Goal: Task Accomplishment & Management: Complete application form

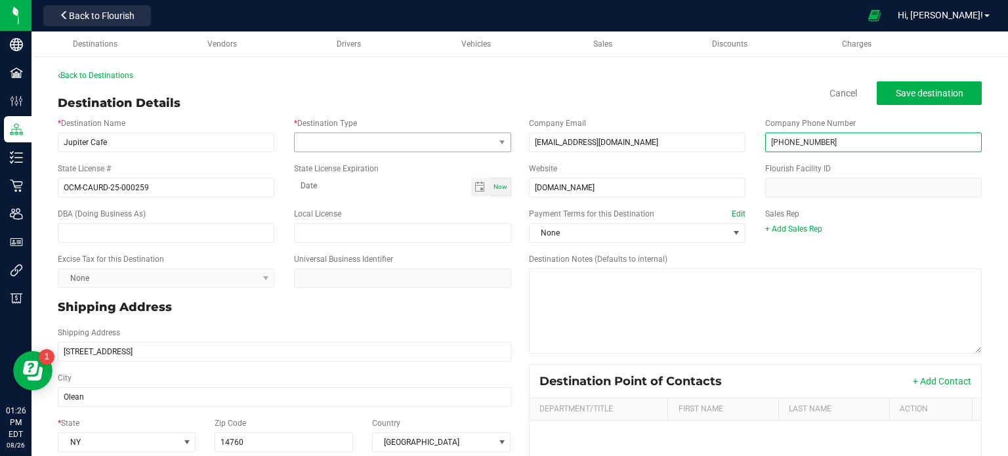
type input "[PHONE_NUMBER]"
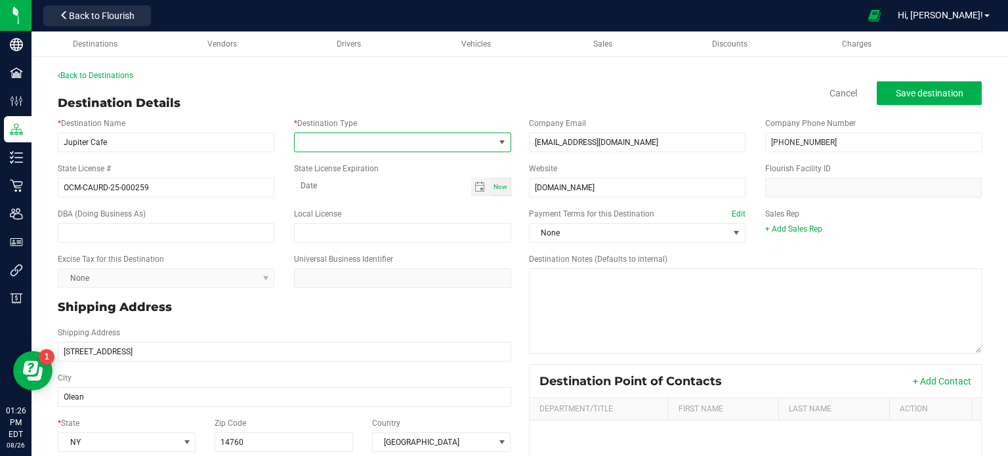
click at [333, 146] on span at bounding box center [394, 142] width 199 height 18
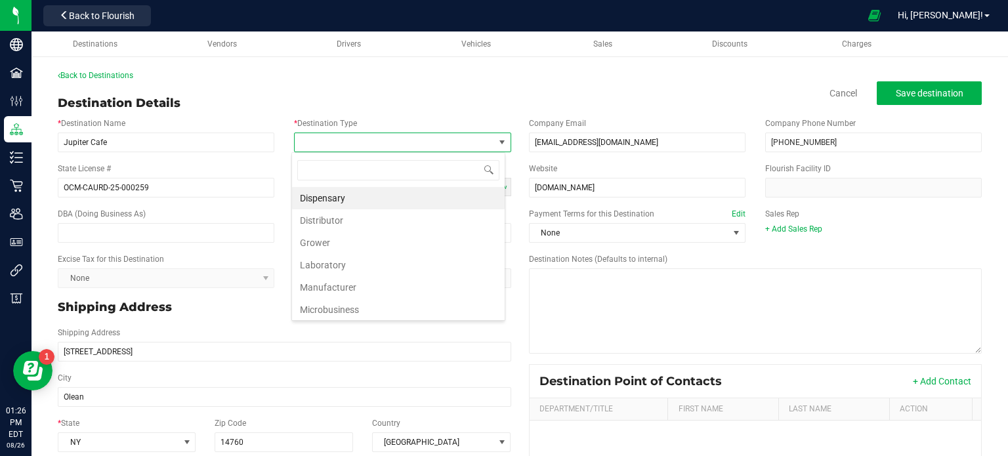
scroll to position [19, 214]
click at [369, 194] on li "Dispensary" at bounding box center [398, 198] width 213 height 22
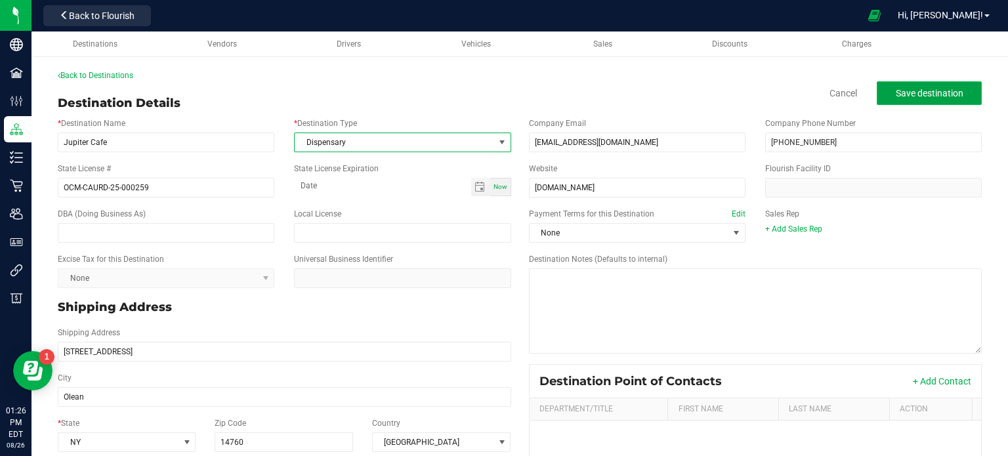
click at [948, 95] on span "Save destination" at bounding box center [930, 93] width 68 height 11
click at [909, 104] on button "Save destination" at bounding box center [929, 93] width 105 height 24
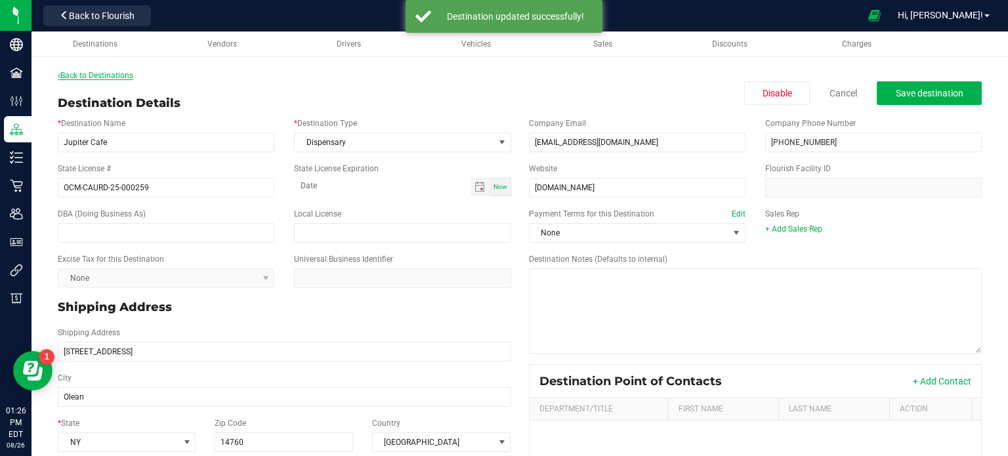
click at [108, 75] on link "Back to Destinations" at bounding box center [95, 75] width 75 height 9
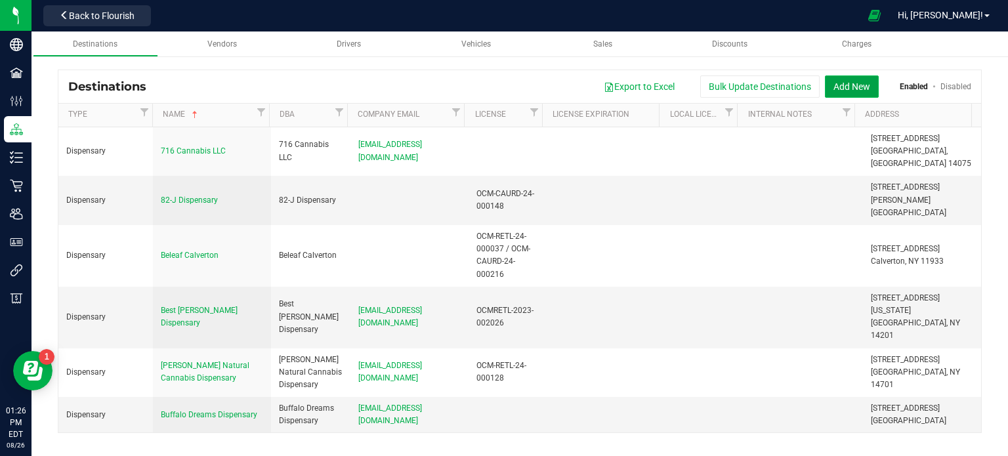
click at [861, 90] on button "Add New" at bounding box center [852, 86] width 54 height 22
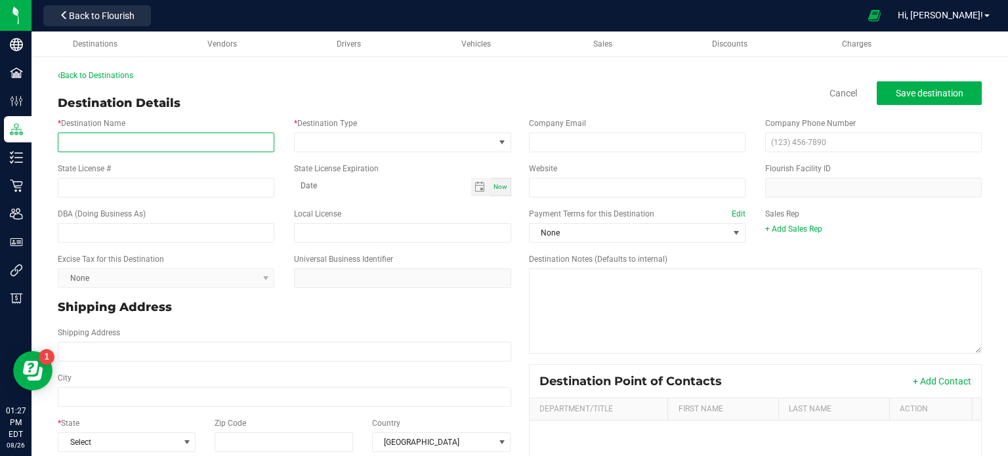
click at [143, 135] on input "* Destination Name" at bounding box center [166, 143] width 217 height 20
paste input "FlynnStoned Oswego [STREET_ADDRESS][PERSON_NAME][DOMAIN_NAME]"
type input "FlynnStoned Oswego [STREET_ADDRESS][PERSON_NAME]"
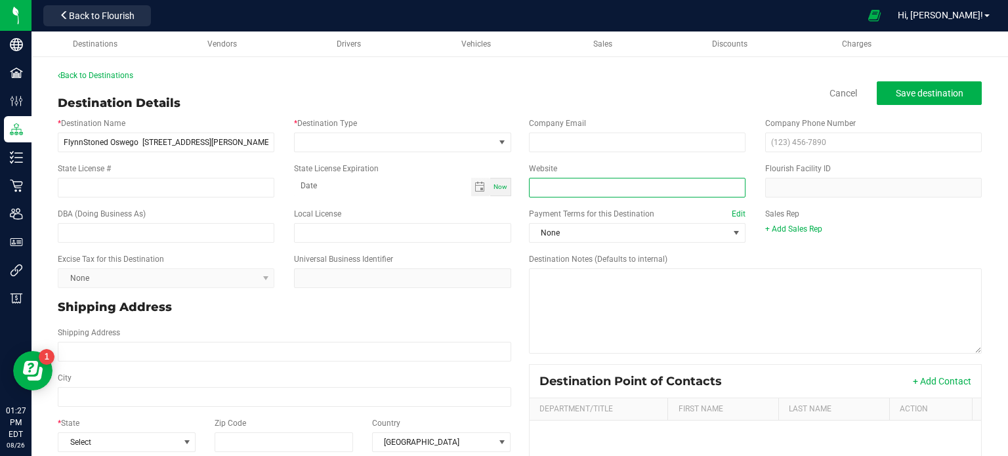
click at [545, 188] on input "Website" at bounding box center [637, 188] width 217 height 20
paste input "[DOMAIN_NAME]"
type input "[DOMAIN_NAME]"
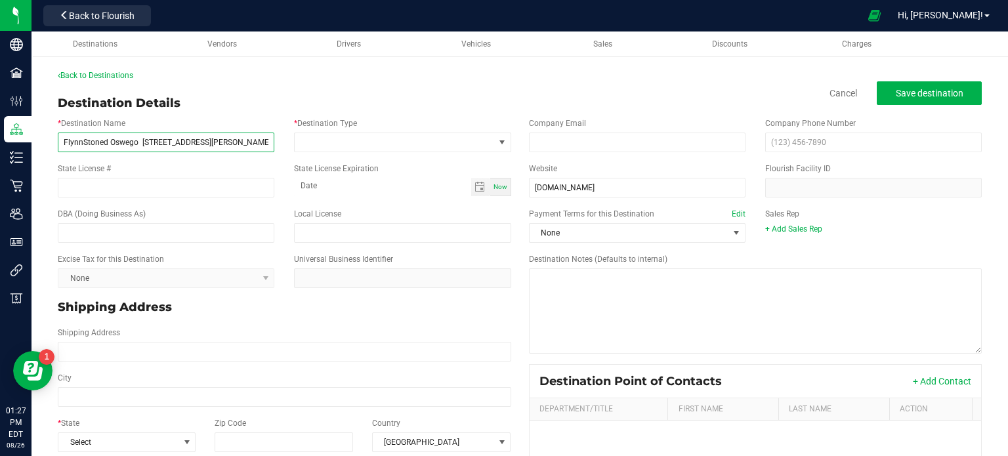
click at [244, 139] on input "FlynnStoned Oswego [STREET_ADDRESS][PERSON_NAME]" at bounding box center [166, 143] width 217 height 20
type input "FlynnStoned Oswego [STREET_ADDRESS][PERSON_NAME]"
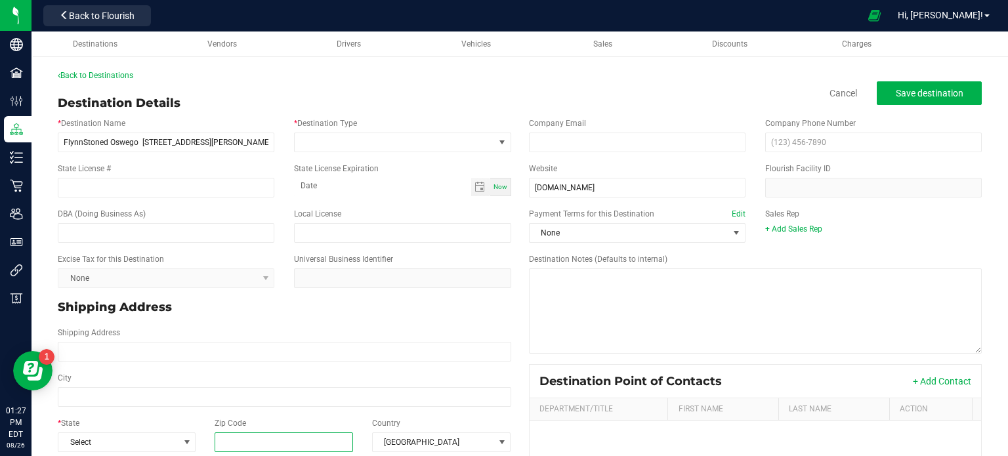
click at [281, 446] on input "Zip Code" at bounding box center [284, 443] width 139 height 20
paste input "13126"
type input "13126"
click at [156, 425] on div "* State Select" at bounding box center [127, 435] width 158 height 35
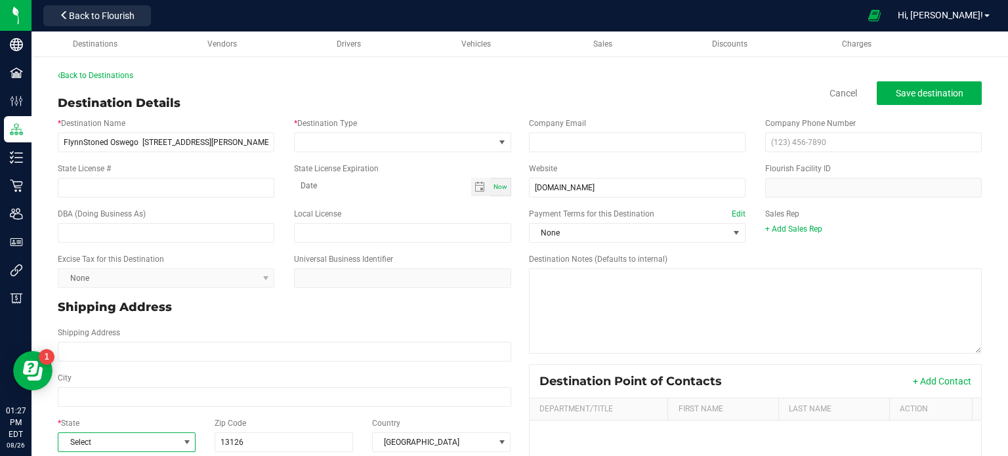
click at [179, 448] on span at bounding box center [187, 442] width 16 height 18
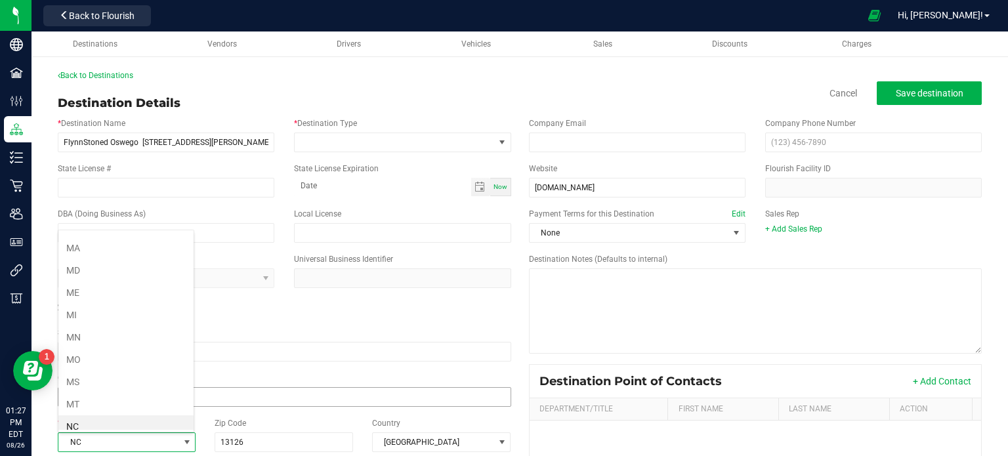
scroll to position [575, 0]
click at [133, 418] on li "NY" at bounding box center [125, 428] width 135 height 22
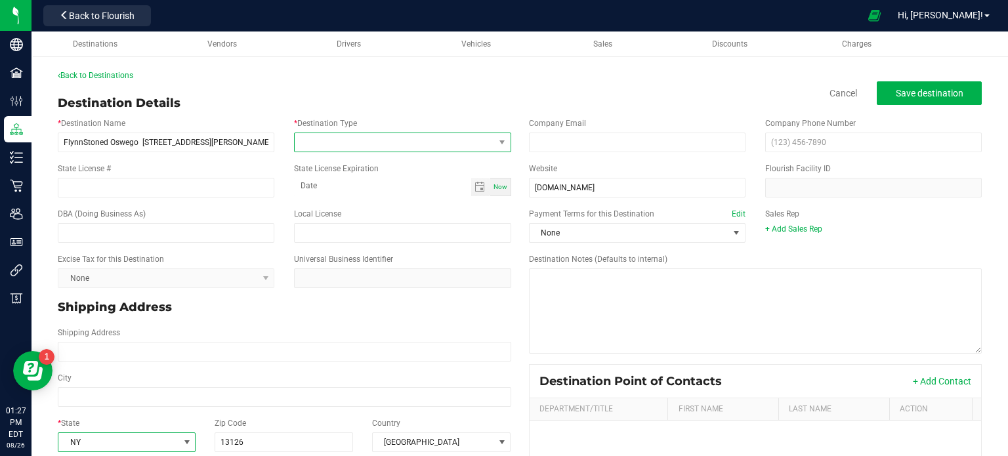
click at [472, 144] on span at bounding box center [394, 142] width 199 height 18
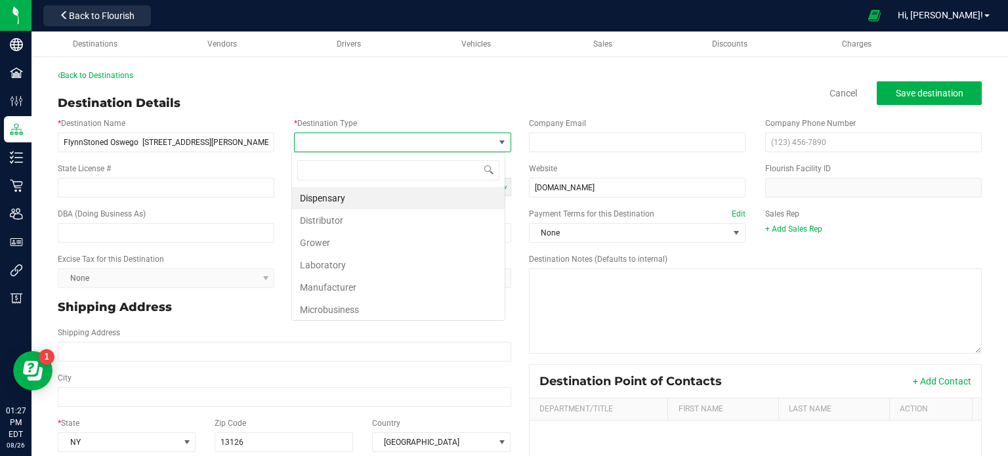
scroll to position [19, 214]
click at [467, 195] on li "Dispensary" at bounding box center [398, 198] width 213 height 22
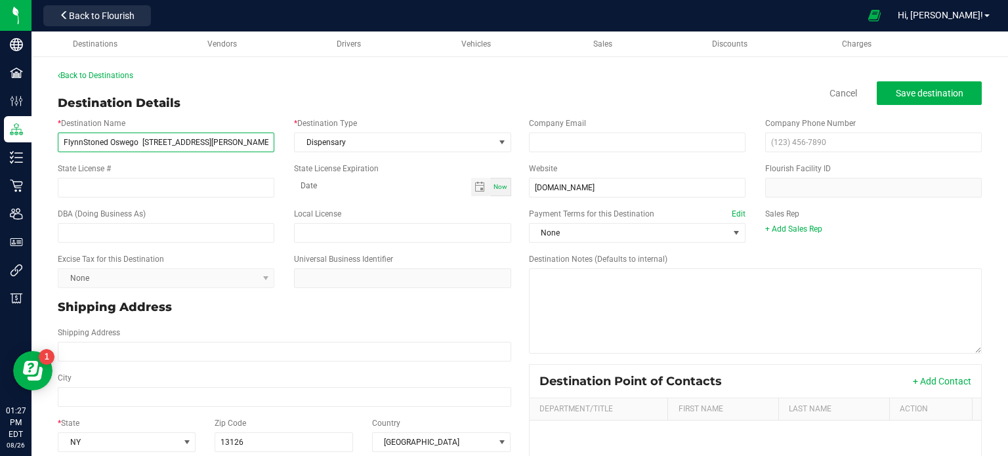
click at [208, 148] on input "FlynnStoned Oswego [STREET_ADDRESS][PERSON_NAME]" at bounding box center [166, 143] width 217 height 20
type input "FlynnStoned Oswego [STREET_ADDRESS][PERSON_NAME]"
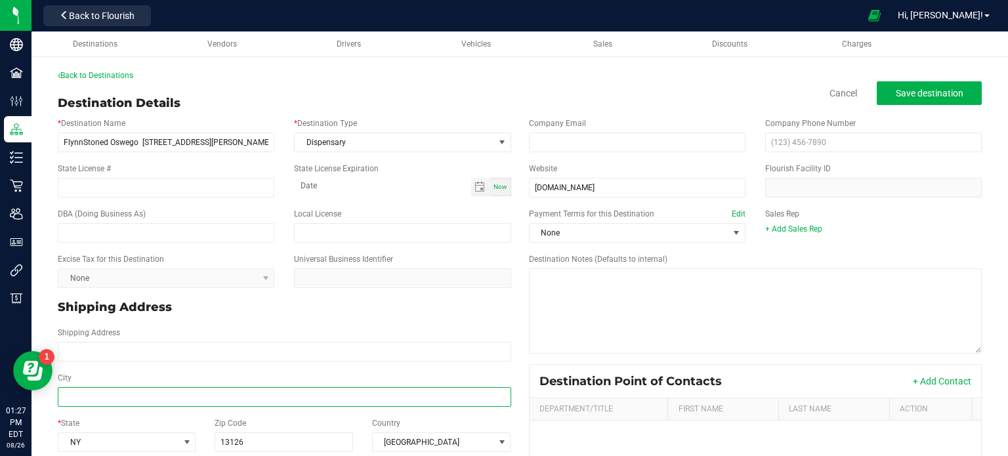
click at [110, 392] on input "City" at bounding box center [285, 397] width 454 height 20
paste input "Oswego"
type input "Oswego"
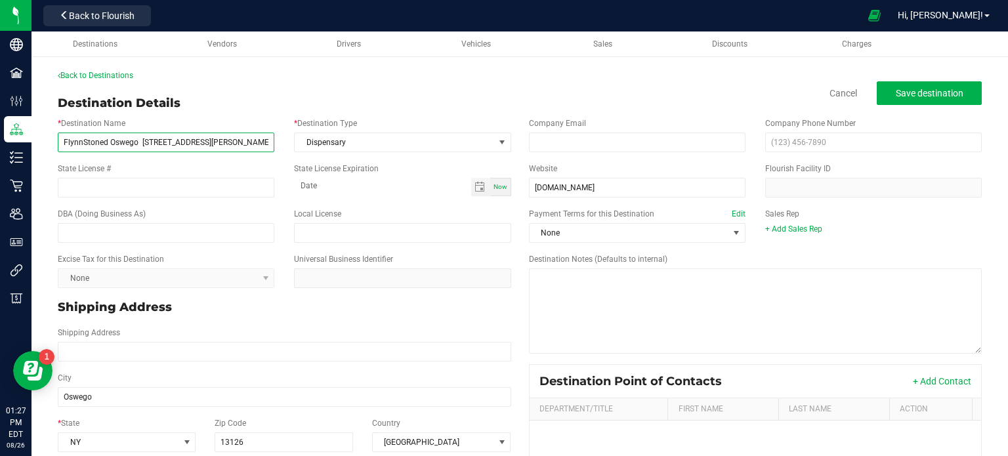
type input "Oswego"
drag, startPoint x: 205, startPoint y: 142, endPoint x: 144, endPoint y: 142, distance: 61.1
click at [144, 142] on input "FlynnStoned Oswego [STREET_ADDRESS][PERSON_NAME]" at bounding box center [166, 143] width 217 height 20
type input "FlynnStoned Oswego"
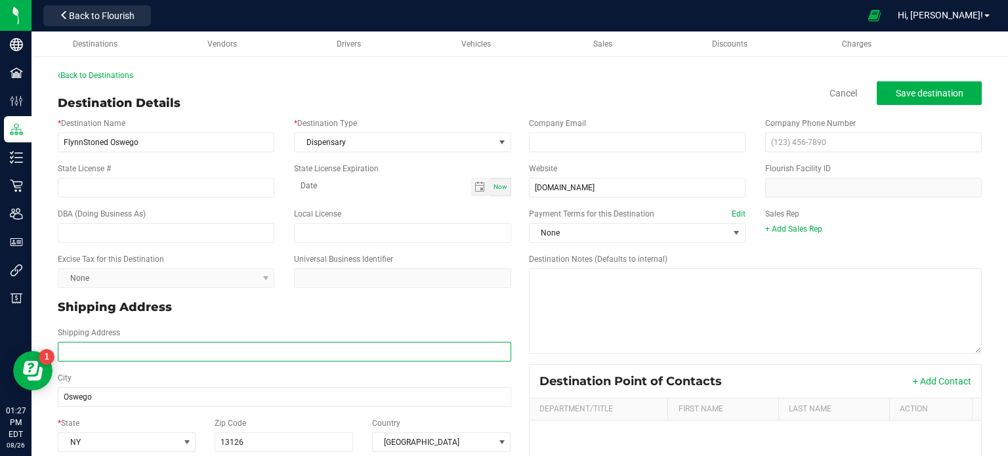
click at [110, 353] on input "Shipping Address" at bounding box center [285, 352] width 454 height 20
paste input "[STREET_ADDRESS][PERSON_NAME]"
type input "[STREET_ADDRESS][PERSON_NAME]"
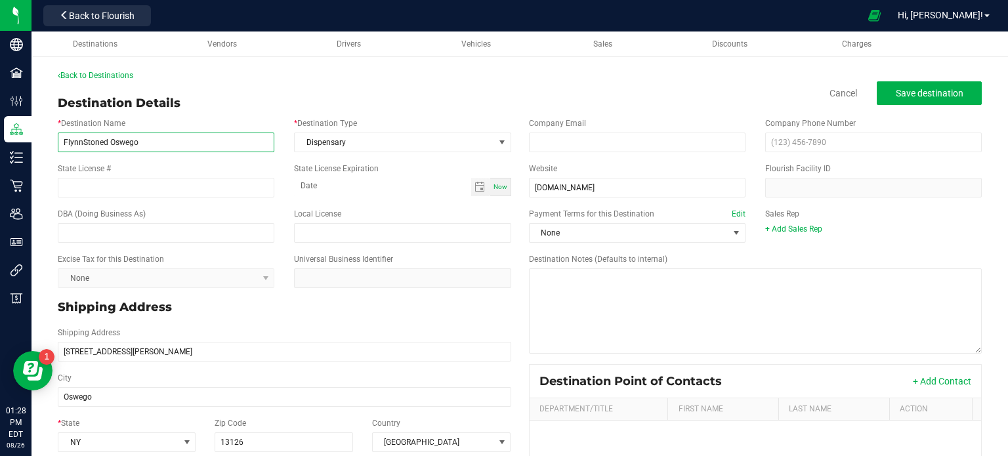
type input "[STREET_ADDRESS][PERSON_NAME]"
click at [127, 142] on input "FlynnStoned Oswego" at bounding box center [166, 143] width 217 height 20
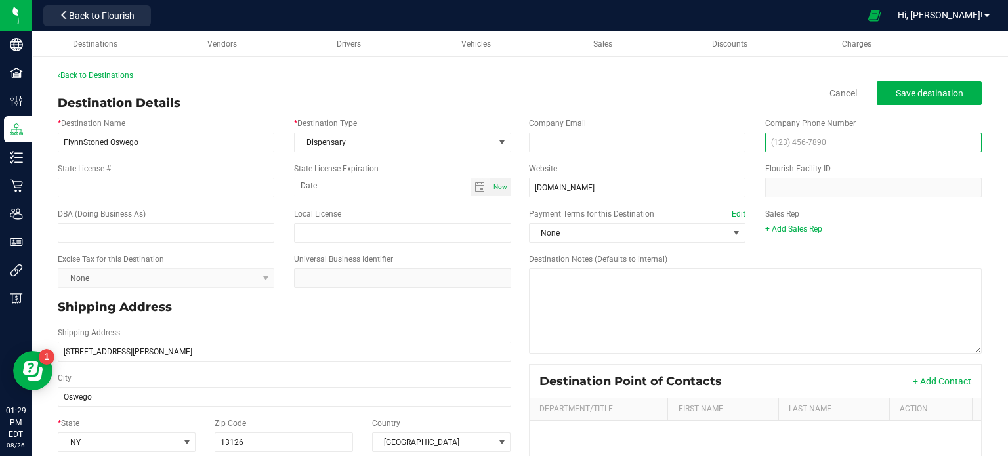
click at [838, 142] on input "text" at bounding box center [873, 143] width 217 height 20
paste input "(315) 207-242"
type input "[PHONE_NUMBER]"
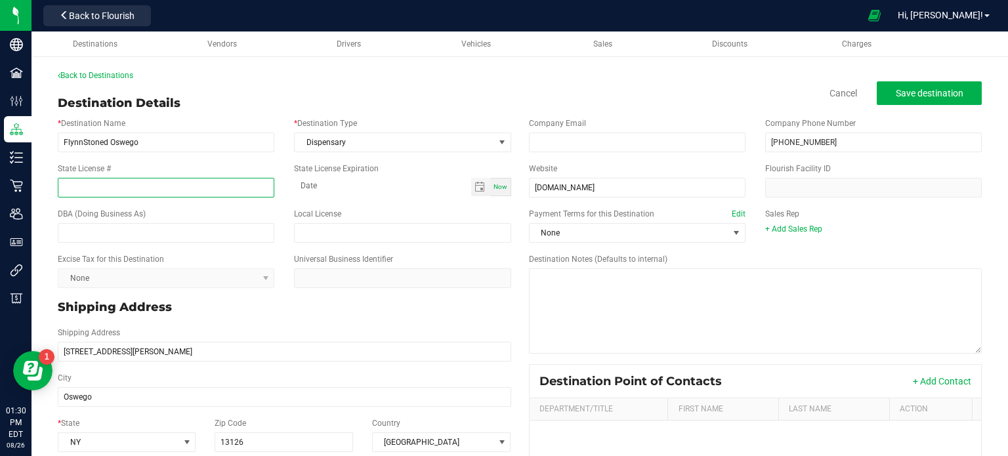
click at [181, 186] on input "State License #" at bounding box center [166, 188] width 217 height 20
paste input "OCM-RETL-24-000086"
type input "OCM-RETL-24-000086"
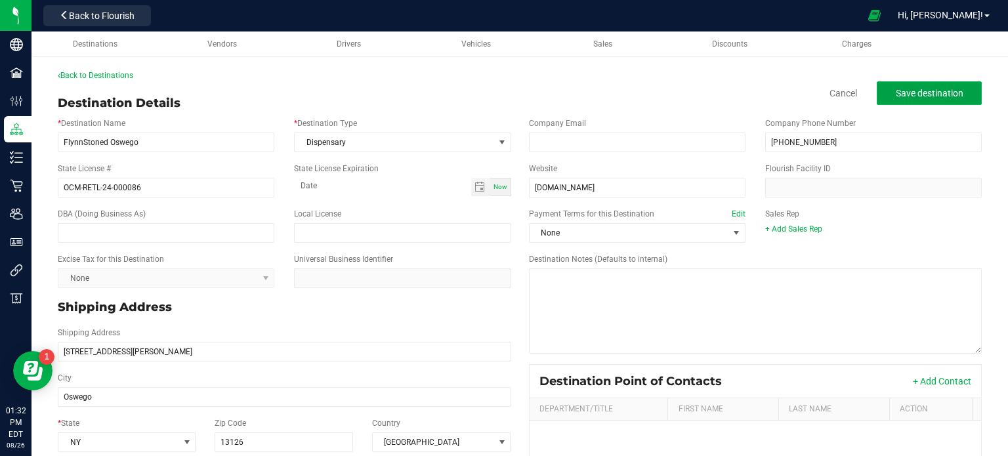
click at [940, 89] on span "Save destination" at bounding box center [930, 93] width 68 height 11
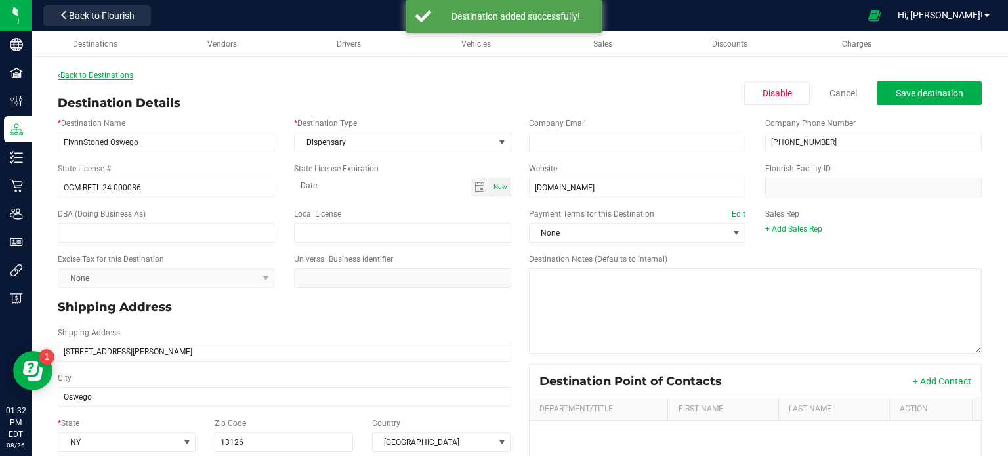
click at [118, 78] on link "Back to Destinations" at bounding box center [95, 75] width 75 height 9
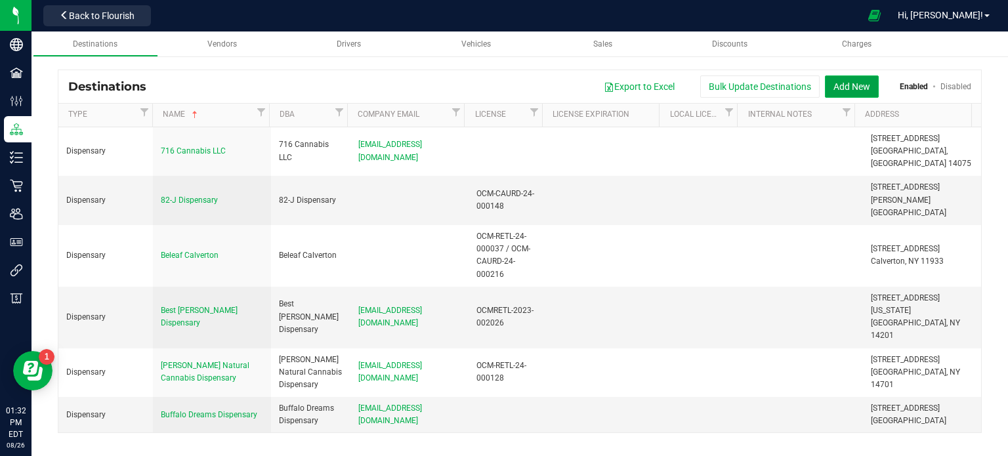
click at [857, 79] on button "Add New" at bounding box center [852, 86] width 54 height 22
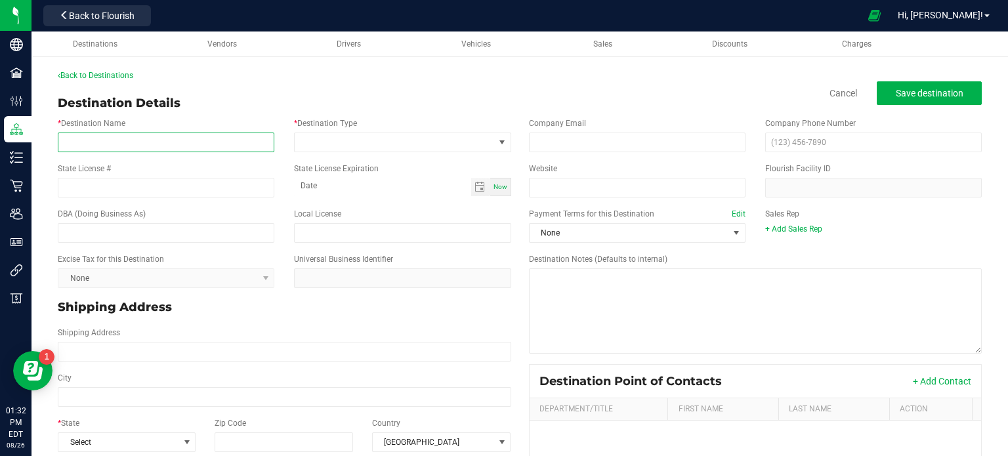
click at [221, 142] on input "* Destination Name" at bounding box center [166, 143] width 217 height 20
paste input "The Highest Peak, LLC [STREET_ADDRESS][DOMAIN_NAME]"
type input "The Highest Peak, LLC [STREET_ADDRESS]"
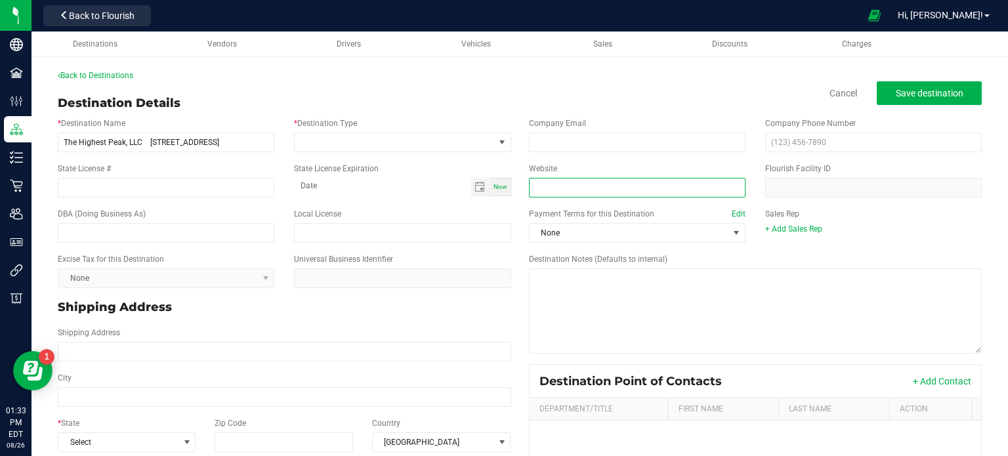
click at [586, 182] on input "Website" at bounding box center [637, 188] width 217 height 20
paste input "[DOMAIN_NAME]"
type input "[DOMAIN_NAME]"
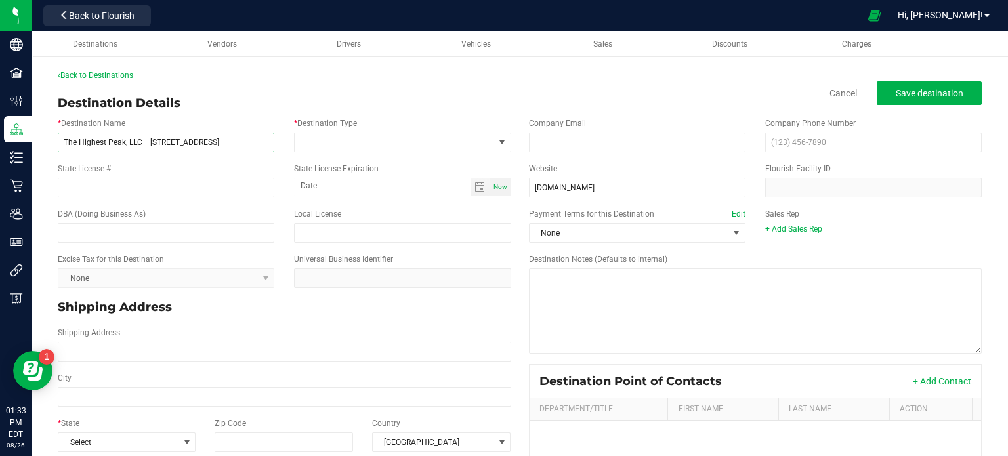
click at [268, 133] on input "The Highest Peak, LLC [STREET_ADDRESS]" at bounding box center [166, 143] width 217 height 20
click at [252, 139] on input "The Highest Peak, LLC [STREET_ADDRESS]" at bounding box center [166, 143] width 217 height 20
type input "The Highest Peak, LLC [STREET_ADDRESS]"
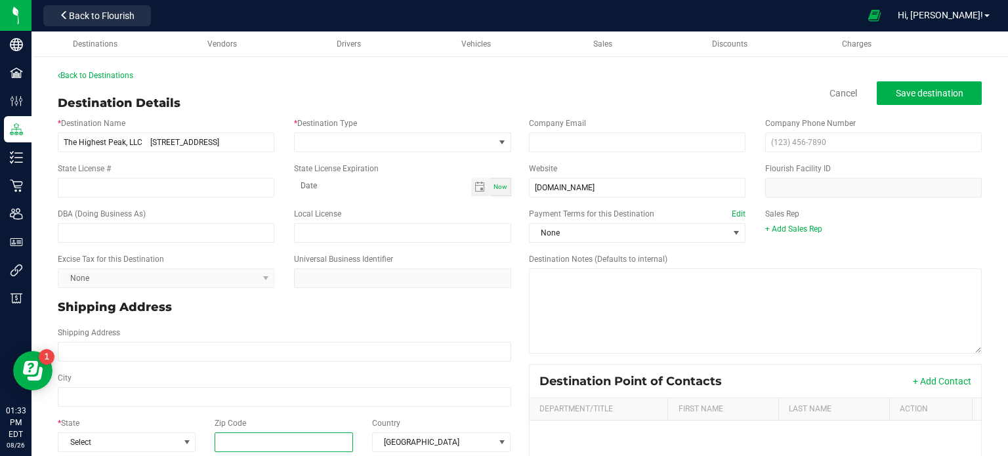
click at [250, 441] on input "Zip Code" at bounding box center [284, 443] width 139 height 20
paste input "13676"
type input "13676"
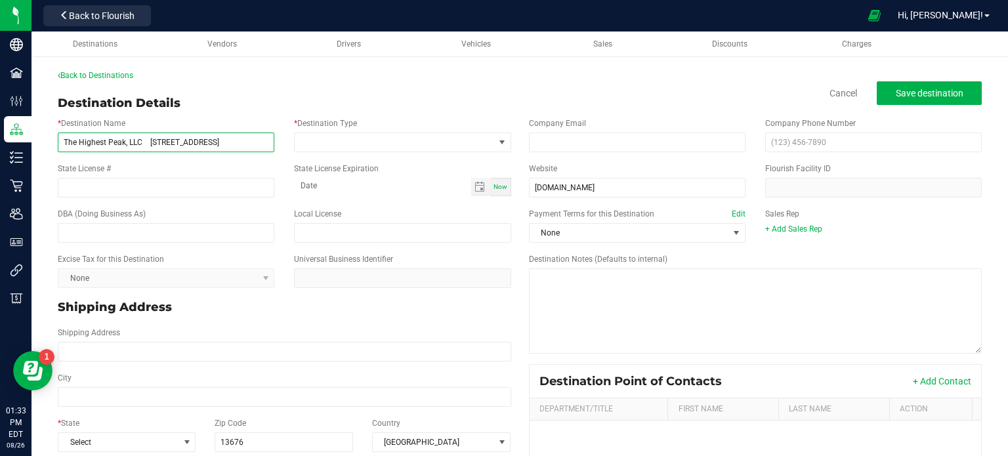
type input "13676"
click at [231, 139] on input "The Highest Peak, LLC [STREET_ADDRESS]" at bounding box center [166, 143] width 217 height 20
click at [213, 140] on input "The Highest Peak, LLC [STREET_ADDRESS]" at bounding box center [166, 143] width 217 height 20
type input "The Highest Peak, LLC [STREET_ADDRESS]"
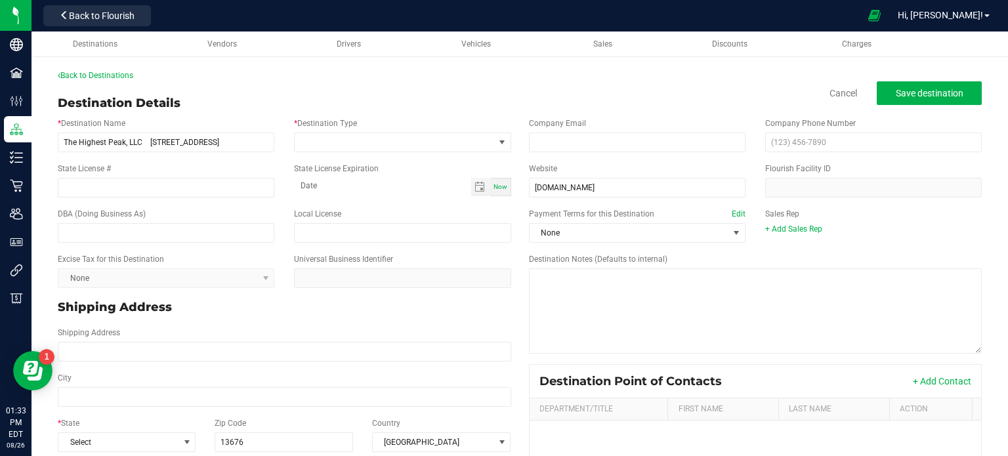
click at [110, 386] on div "City" at bounding box center [284, 389] width 473 height 35
click at [118, 412] on div "* State Select Zip Code 13676 Country [GEOGRAPHIC_DATA]" at bounding box center [284, 434] width 473 height 45
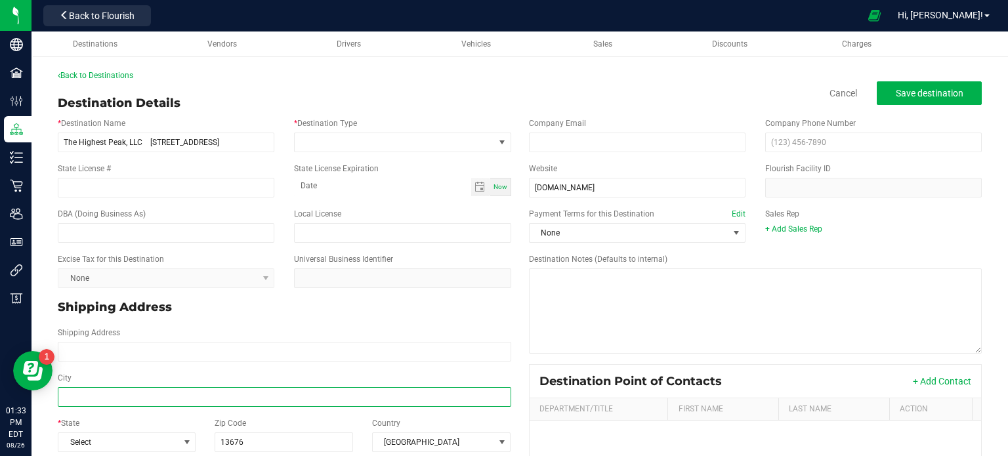
click at [108, 400] on input "City" at bounding box center [285, 397] width 454 height 20
paste input "[GEOGRAPHIC_DATA]"
type input "[GEOGRAPHIC_DATA]"
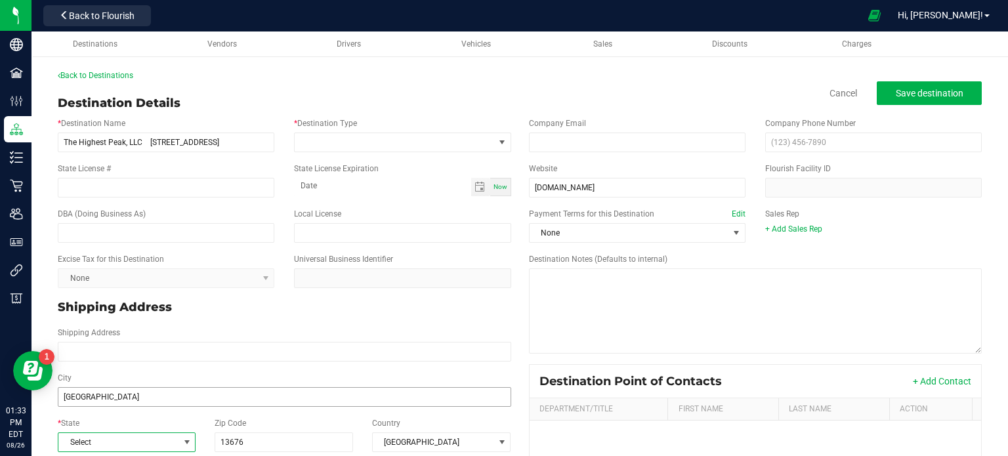
type input "[GEOGRAPHIC_DATA]"
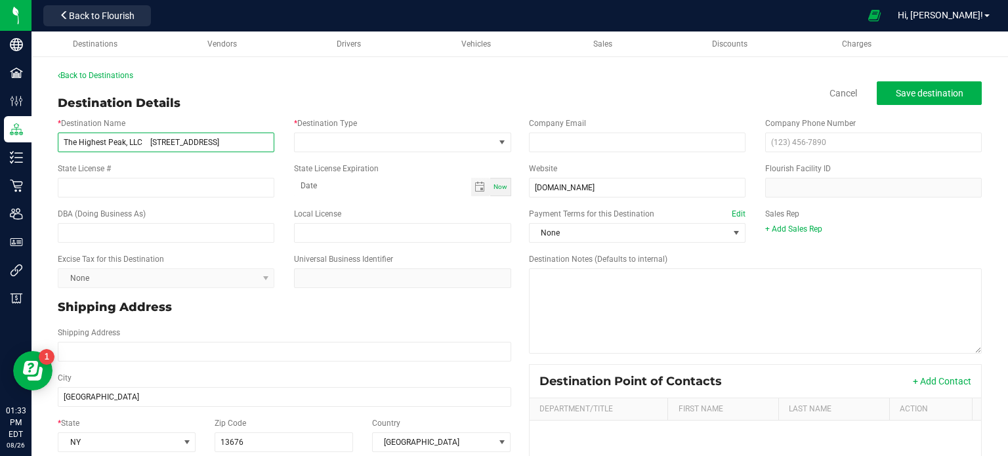
drag, startPoint x: 209, startPoint y: 141, endPoint x: 150, endPoint y: 146, distance: 60.0
click at [150, 146] on input "The Highest Peak, LLC [STREET_ADDRESS]" at bounding box center [166, 143] width 217 height 20
type input "The Highest Peak, LLC"
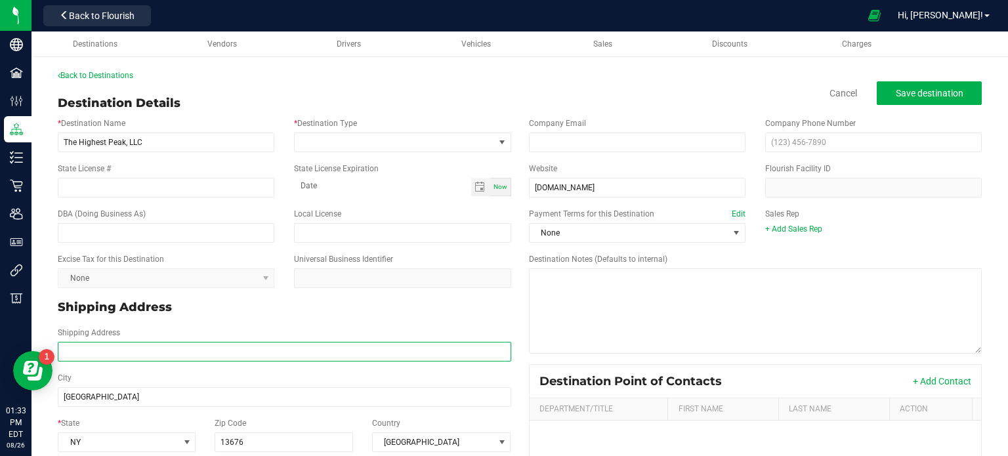
click at [223, 350] on input "Shipping Address" at bounding box center [285, 352] width 454 height 20
paste input "[STREET_ADDRESS]"
type input "[STREET_ADDRESS]"
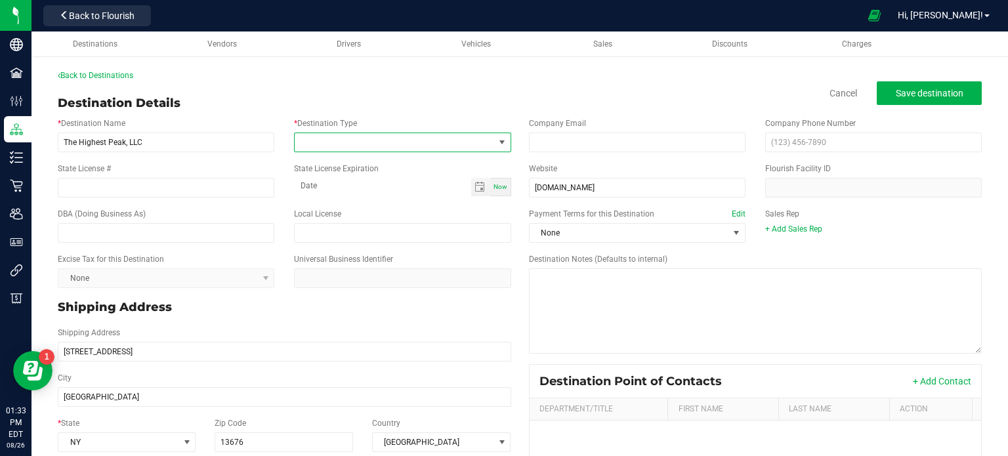
type input "[STREET_ADDRESS]"
click at [499, 143] on span at bounding box center [502, 142] width 11 height 11
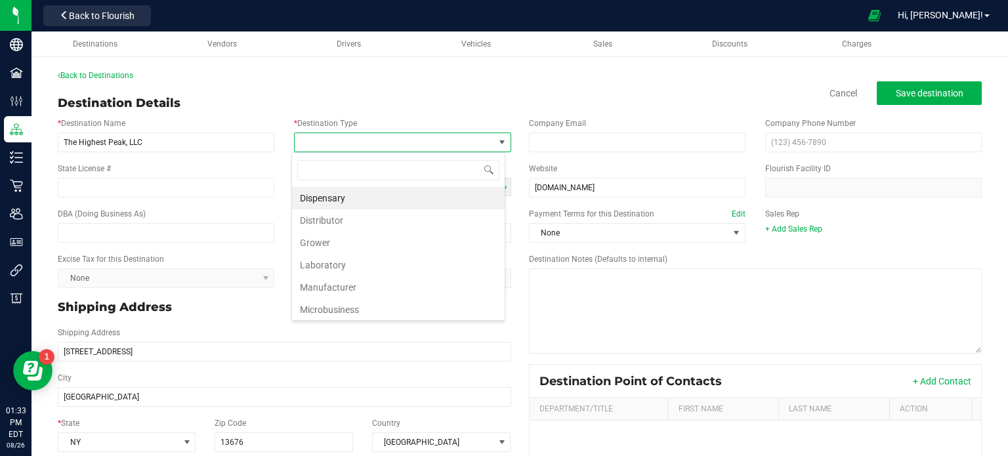
scroll to position [19, 214]
click at [481, 194] on li "Dispensary" at bounding box center [398, 198] width 213 height 22
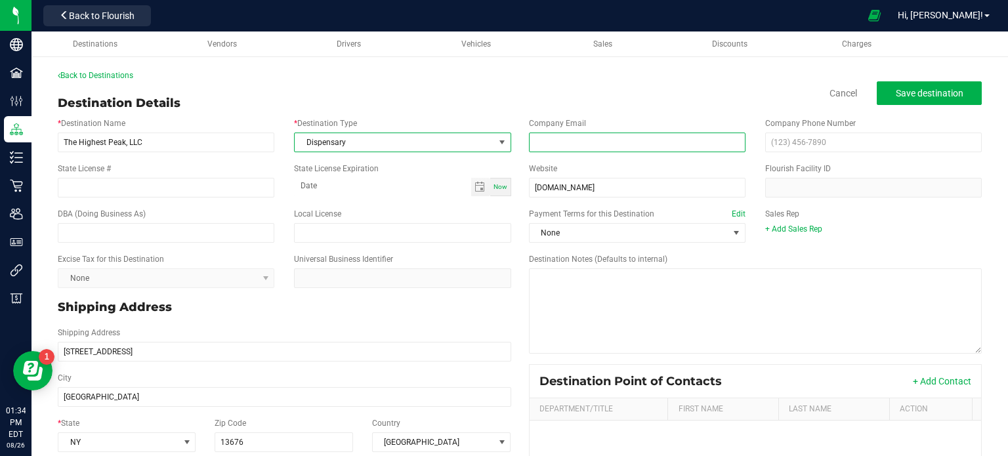
click at [679, 141] on input "email" at bounding box center [637, 143] width 217 height 20
paste input "[EMAIL_ADDRESS][DOMAIN_NAME]"
type input "[EMAIL_ADDRESS][DOMAIN_NAME]"
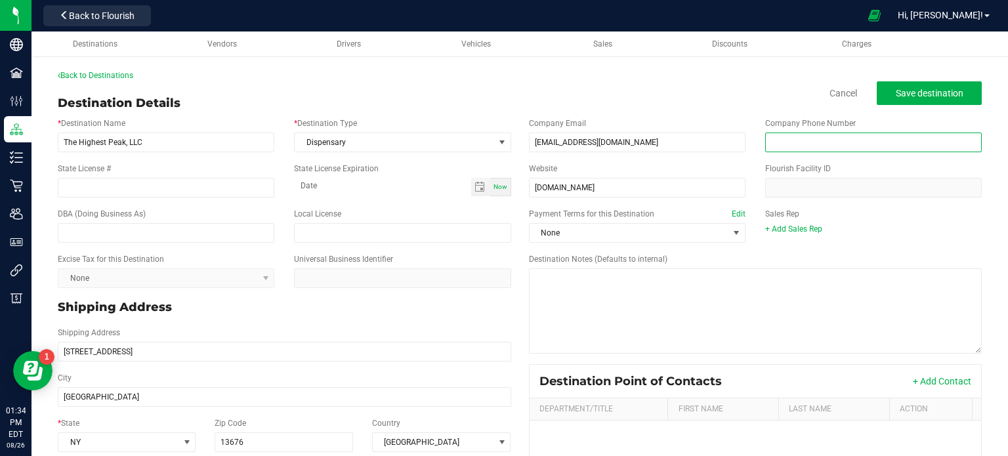
paste input "[PHONE_NUMBER]"
type input "[PHONE_NUMBER]"
click at [938, 98] on span "Save destination" at bounding box center [930, 93] width 68 height 11
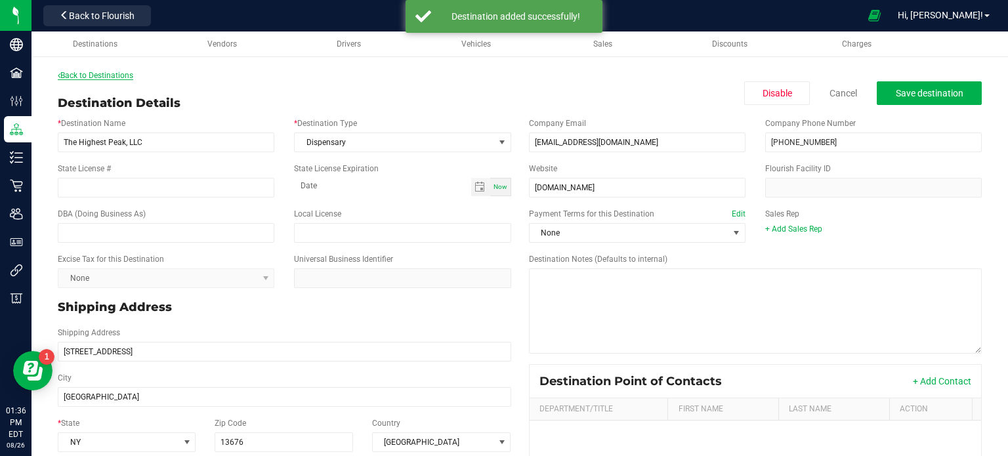
click at [100, 73] on link "Back to Destinations" at bounding box center [95, 75] width 75 height 9
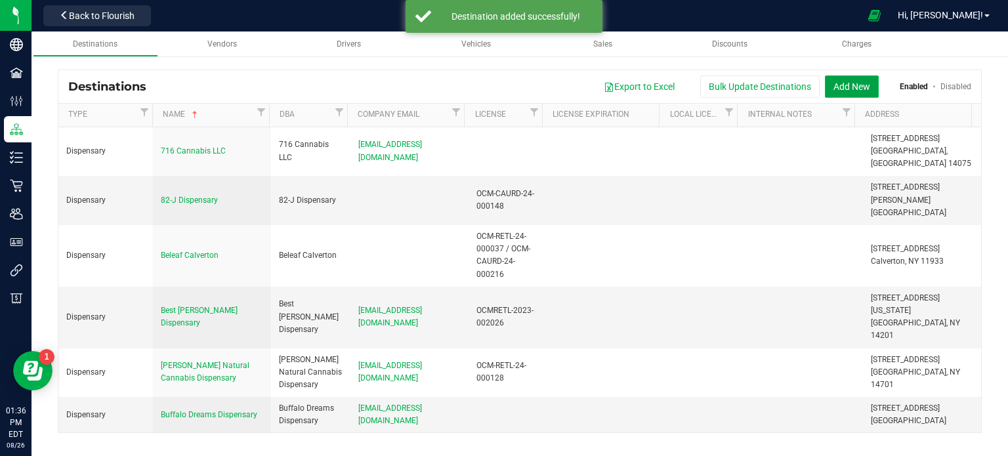
click at [839, 91] on button "Add New" at bounding box center [852, 86] width 54 height 22
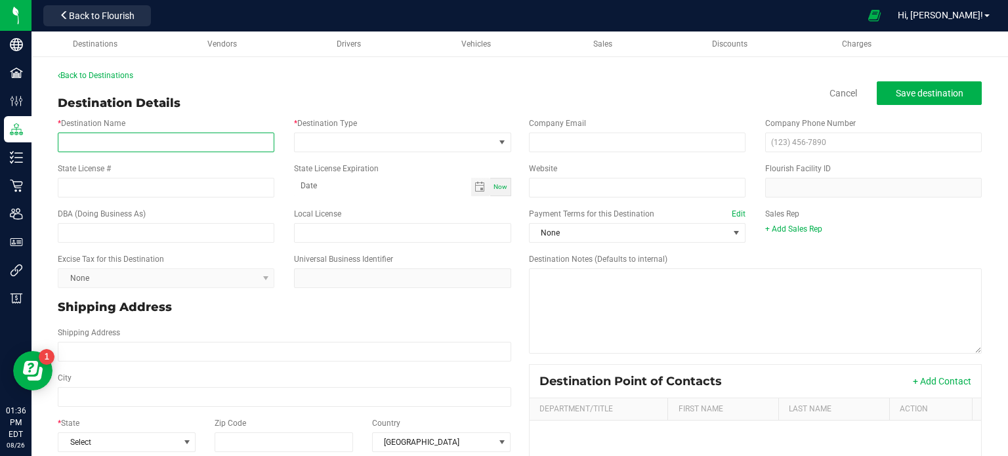
click at [147, 139] on input "* Destination Name" at bounding box center [166, 143] width 217 height 20
paste input "The Firehaus NY [STREET_ADDRESS] [DOMAIN_NAME]"
type input "The Firehaus NY [STREET_ADDRESS]"
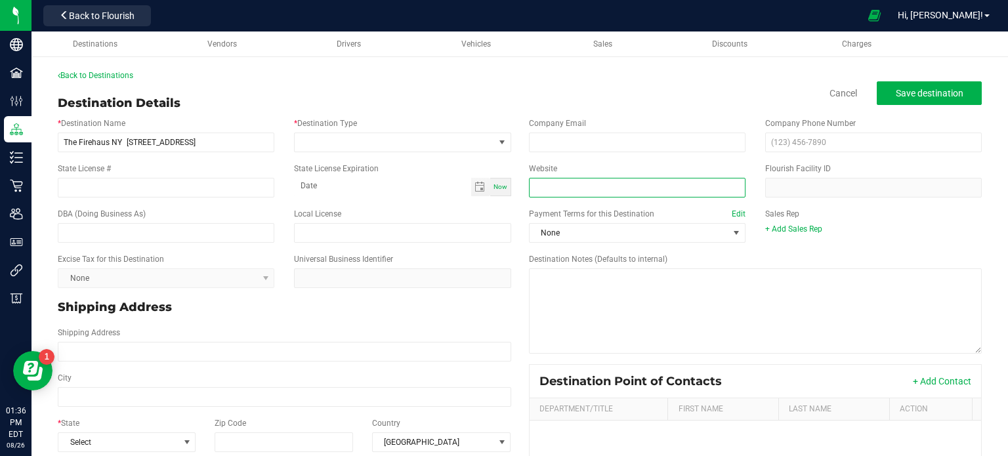
click at [571, 184] on input "Website" at bounding box center [637, 188] width 217 height 20
paste input "[DOMAIN_NAME]"
type input "[DOMAIN_NAME]"
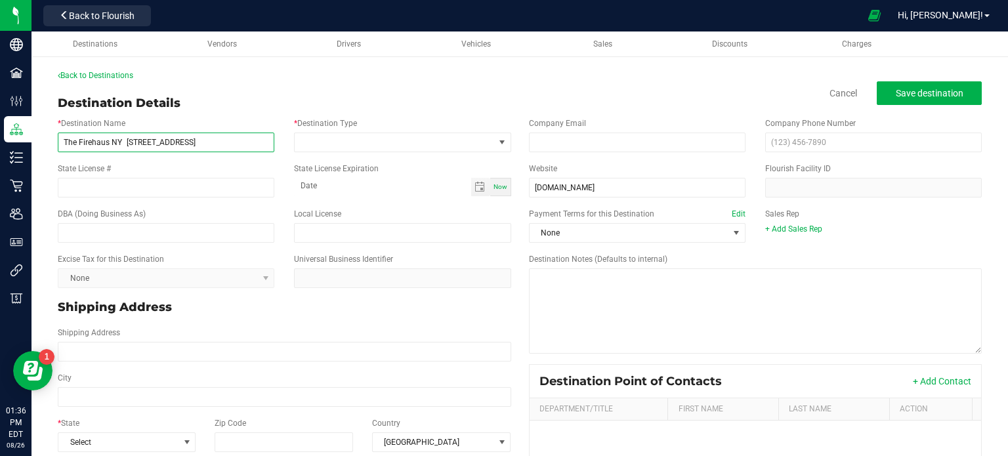
click at [249, 146] on input "The Firehaus NY [STREET_ADDRESS]" at bounding box center [166, 143] width 217 height 20
type input "The Firehaus NY [STREET_ADDRESS]"
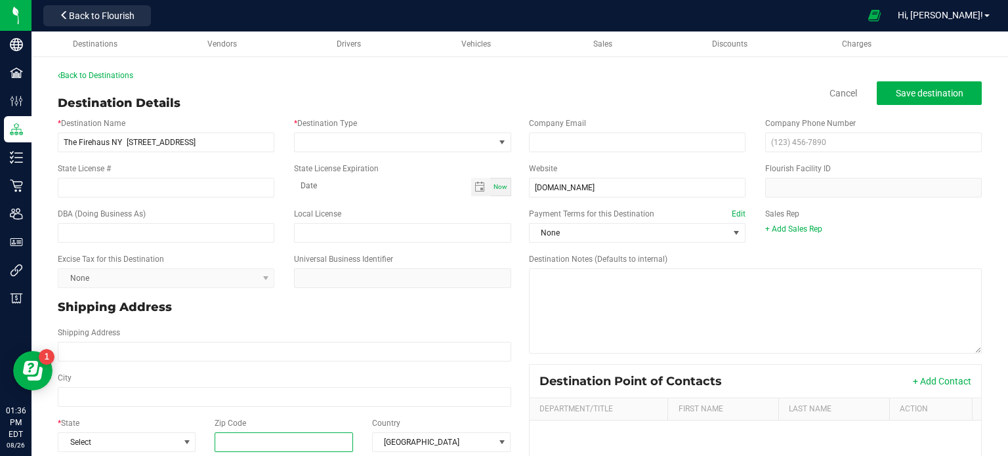
click at [291, 441] on input "Zip Code" at bounding box center [284, 443] width 139 height 20
paste input "13676"
type input "13676"
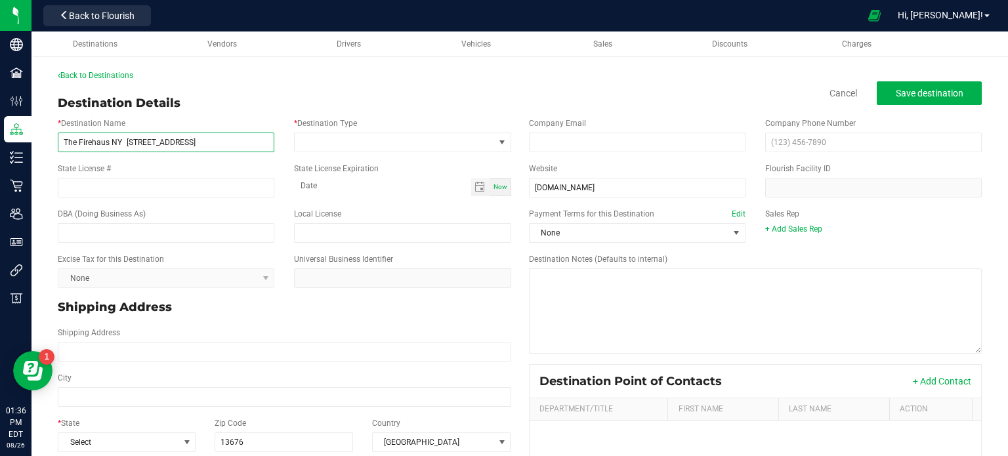
type input "13676"
click at [222, 139] on input "The Firehaus NY [STREET_ADDRESS]" at bounding box center [166, 143] width 217 height 20
type input "The Firehaus NY [STREET_ADDRESS]"
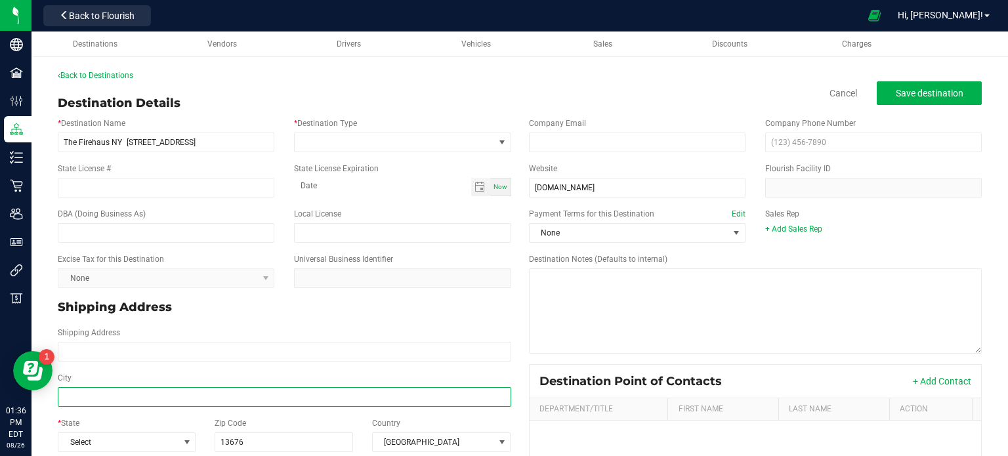
click at [170, 396] on input "City" at bounding box center [285, 397] width 454 height 20
paste input "[GEOGRAPHIC_DATA]"
type input "[GEOGRAPHIC_DATA]"
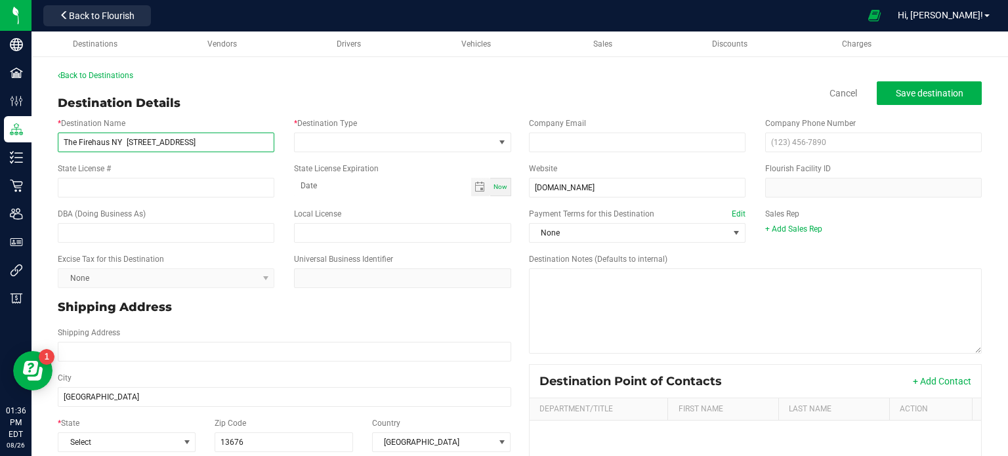
type input "[GEOGRAPHIC_DATA]"
drag, startPoint x: 208, startPoint y: 146, endPoint x: 127, endPoint y: 137, distance: 81.9
click at [127, 137] on input "The Firehaus NY [STREET_ADDRESS]" at bounding box center [166, 143] width 217 height 20
type input "The Firehaus NY"
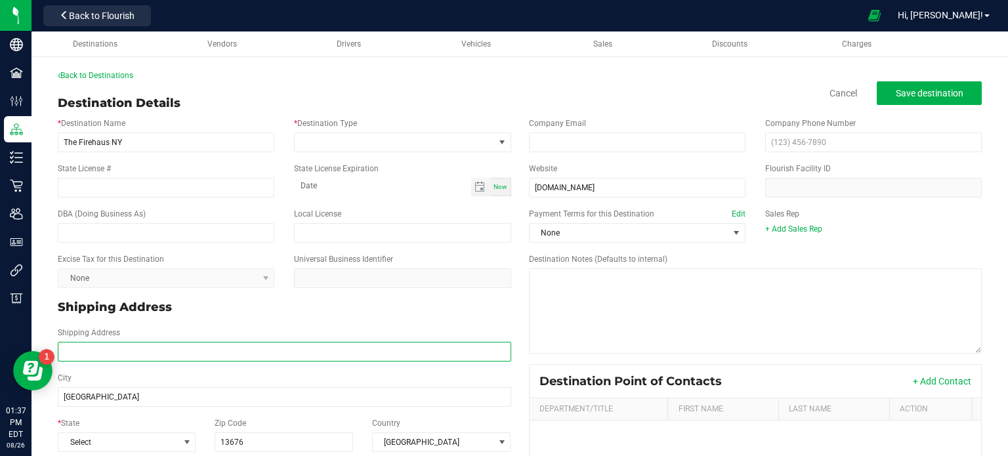
drag, startPoint x: 190, startPoint y: 355, endPoint x: 154, endPoint y: 348, distance: 36.2
click at [154, 348] on input "Shipping Address" at bounding box center [285, 352] width 454 height 20
paste input "[STREET_ADDRESS]"
type input "[STREET_ADDRESS]"
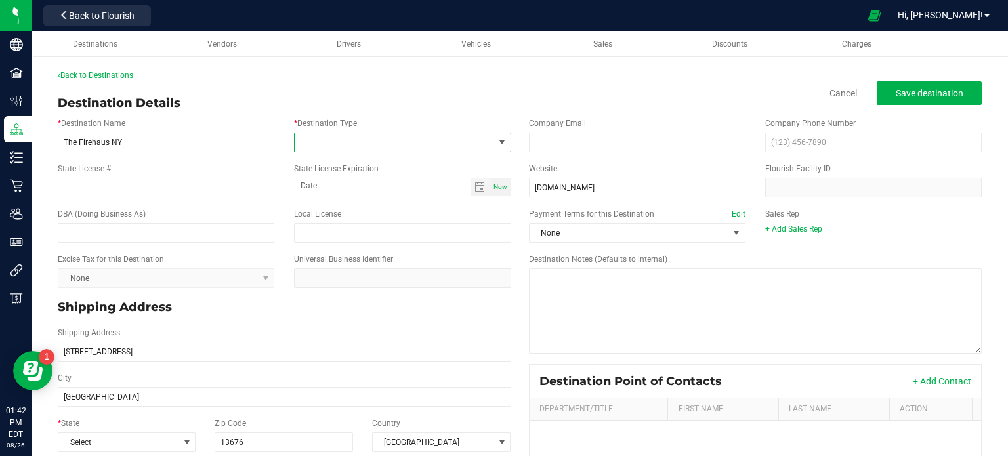
click at [502, 139] on span at bounding box center [502, 142] width 16 height 18
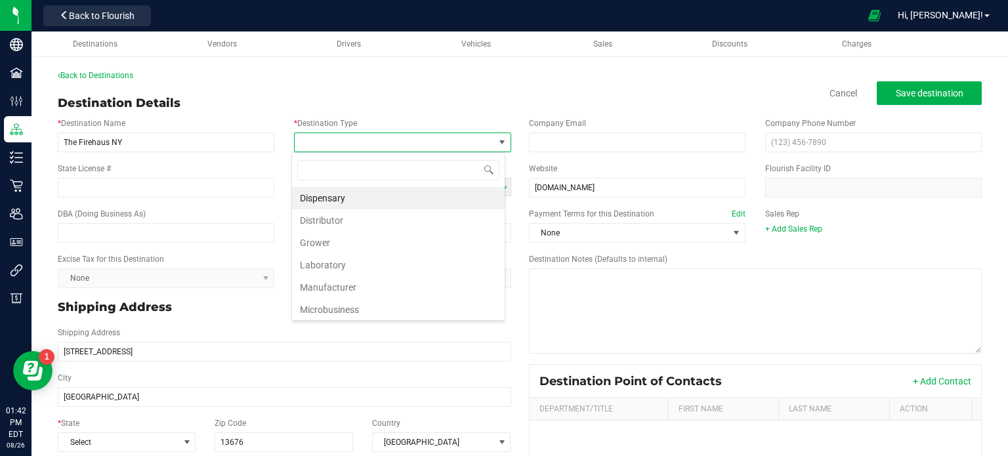
scroll to position [19, 214]
click at [463, 194] on li "Dispensary" at bounding box center [398, 198] width 213 height 22
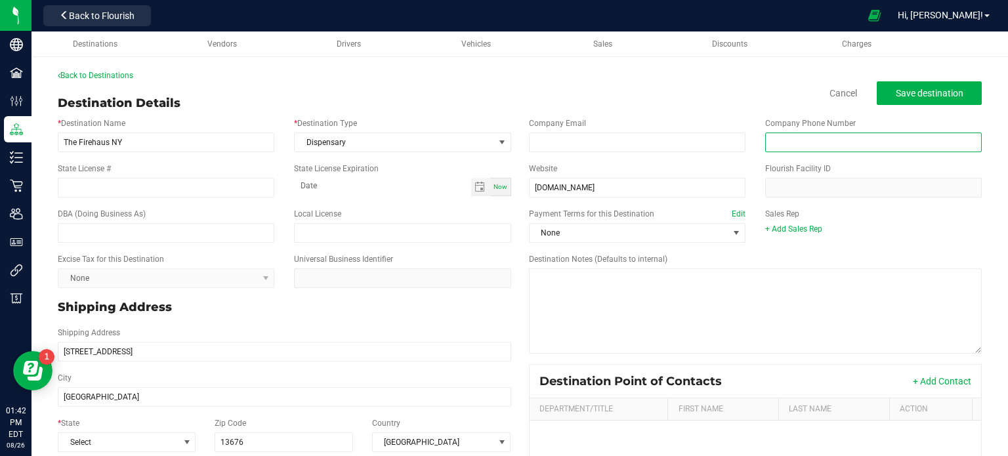
click at [858, 136] on input "text" at bounding box center [873, 143] width 217 height 20
paste input "[PHONE_NUMBER]"
type input "[PHONE_NUMBER]"
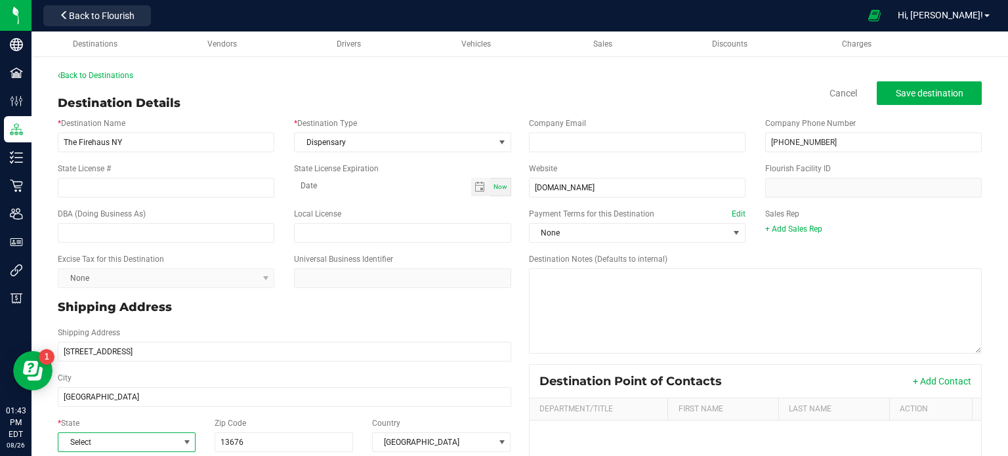
click at [139, 444] on span "Select" at bounding box center [118, 442] width 120 height 18
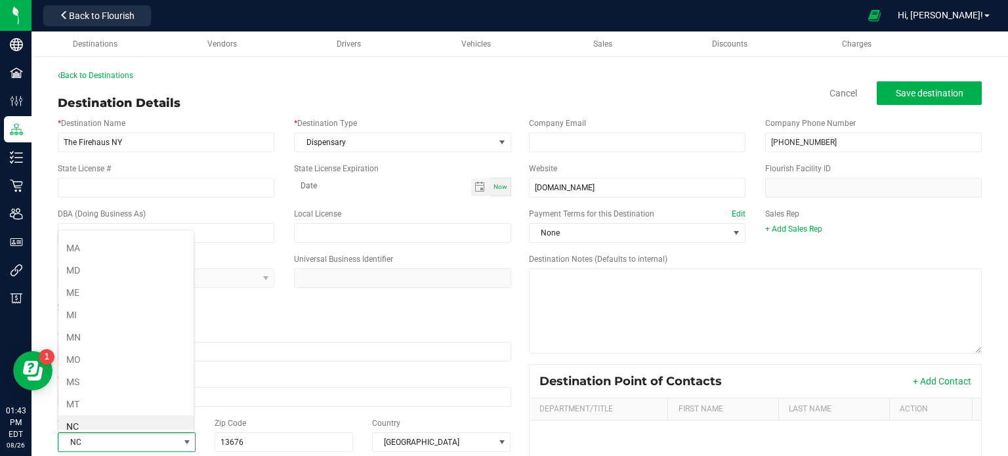
scroll to position [575, 0]
click at [127, 417] on li "NY" at bounding box center [125, 428] width 135 height 22
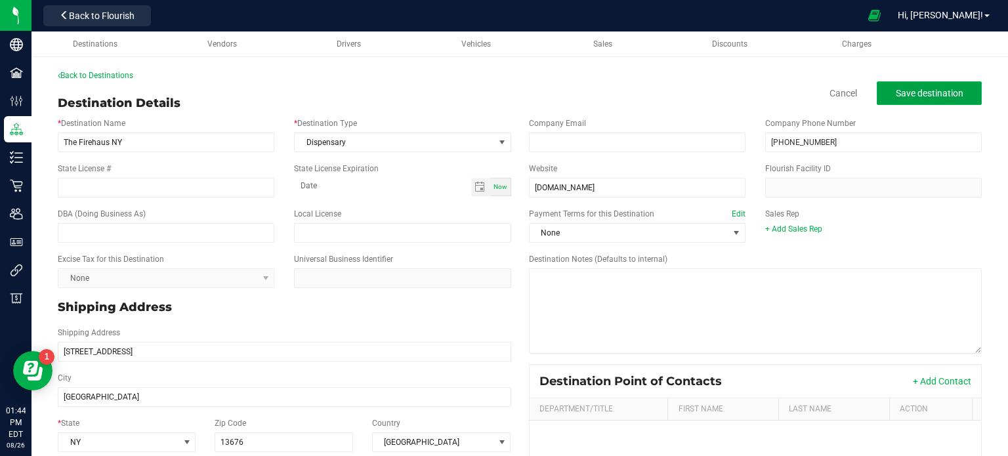
click at [940, 95] on span "Save destination" at bounding box center [930, 93] width 68 height 11
click at [963, 97] on button "Save destination" at bounding box center [929, 93] width 105 height 24
click at [950, 89] on span "Save destination" at bounding box center [930, 93] width 68 height 11
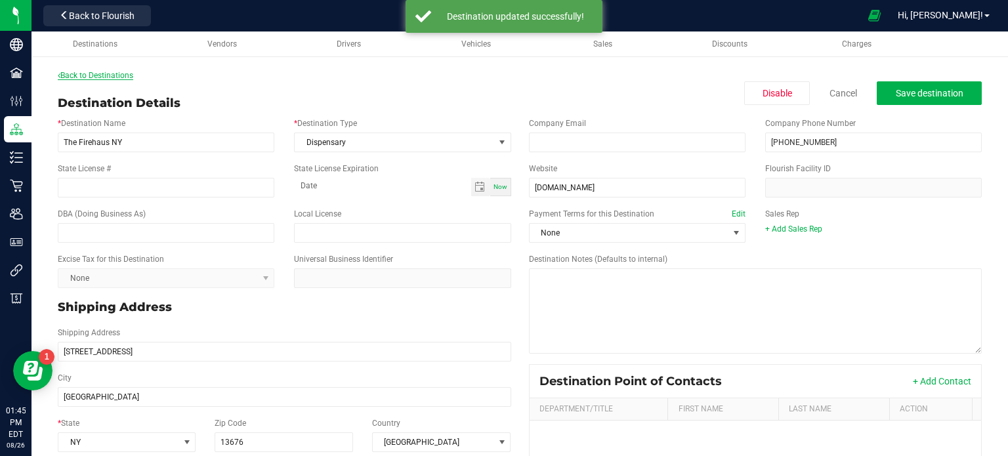
click at [115, 75] on link "Back to Destinations" at bounding box center [95, 75] width 75 height 9
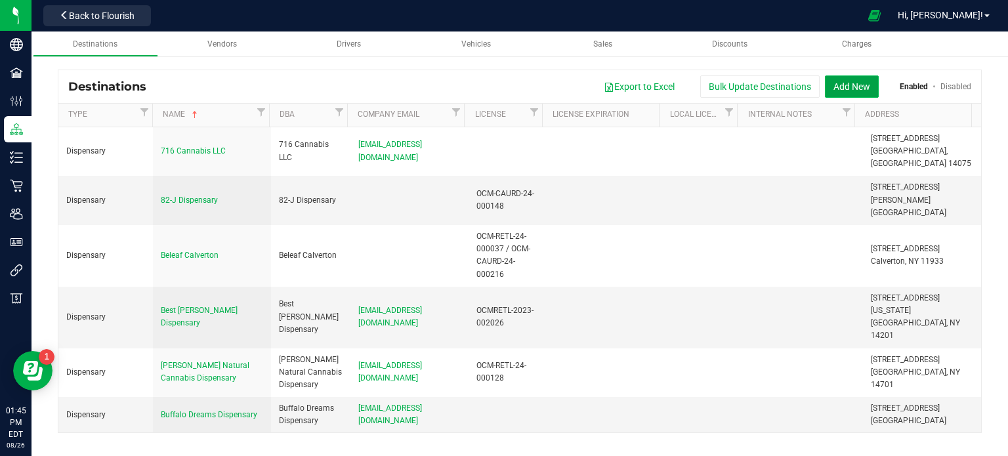
click at [859, 89] on button "Add New" at bounding box center [852, 86] width 54 height 22
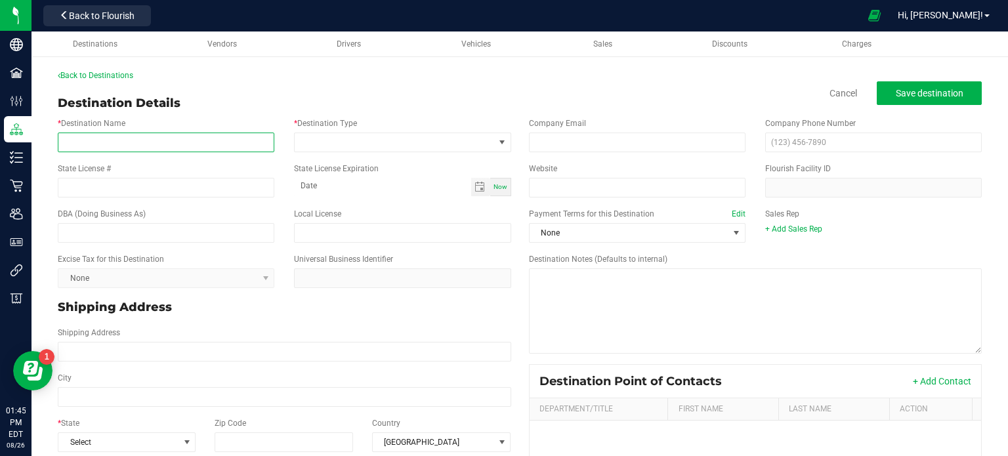
click at [142, 135] on input "* Destination Name" at bounding box center [166, 143] width 217 height 20
paste input "MJ Dispensary [STREET_ADDRESS][PERSON_NAME] [DOMAIN_NAME]"
type input "MJ Dispensary [STREET_ADDRESS][PERSON_NAME]"
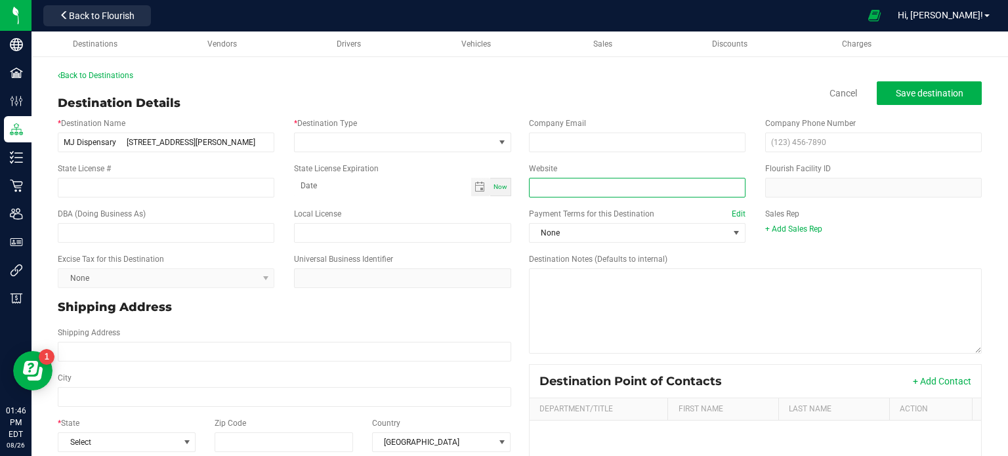
click at [564, 189] on input "Website" at bounding box center [637, 188] width 217 height 20
paste input "[DOMAIN_NAME]"
type input "[DOMAIN_NAME]"
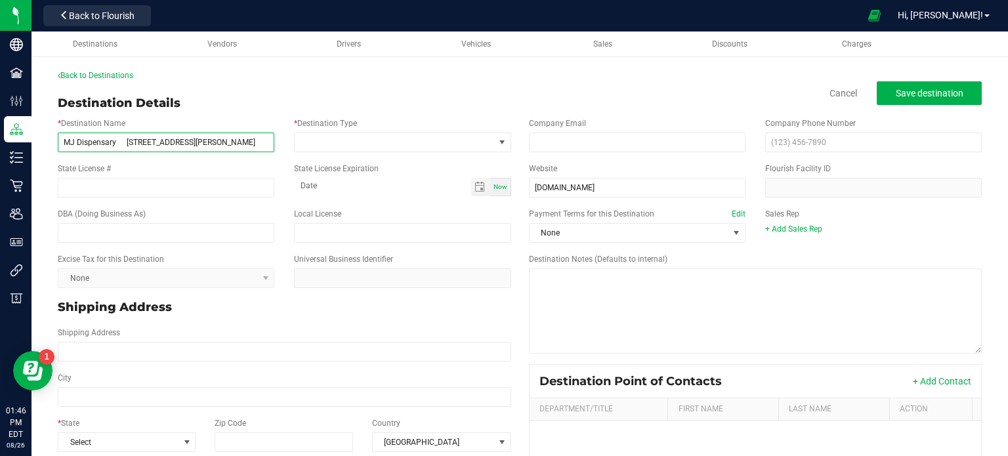
click at [260, 146] on input "MJ Dispensary [STREET_ADDRESS][PERSON_NAME]" at bounding box center [166, 143] width 217 height 20
type input "MJ Dispensary [STREET_ADDRESS][PERSON_NAME]"
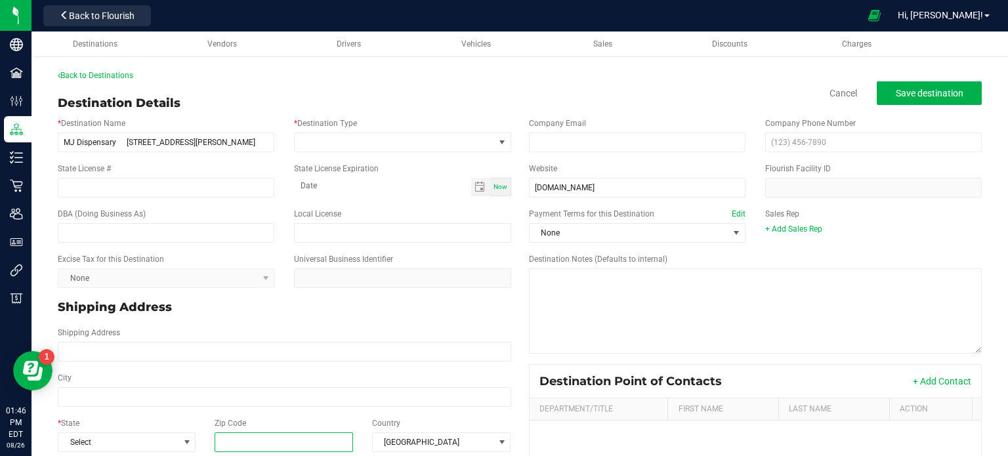
click at [326, 441] on input "Zip Code" at bounding box center [284, 443] width 139 height 20
paste input "14623"
type input "14623"
click at [192, 439] on span at bounding box center [187, 442] width 16 height 18
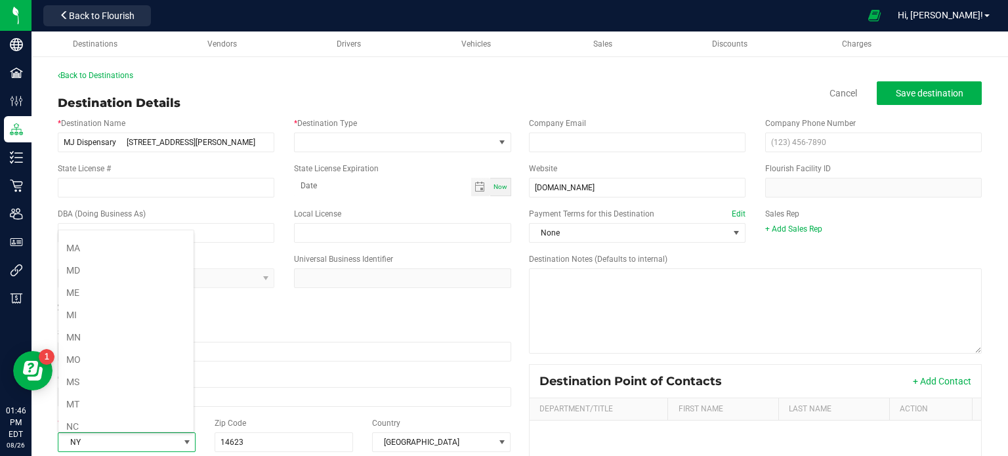
scroll to position [575, 0]
click at [164, 420] on li "NY" at bounding box center [125, 428] width 135 height 22
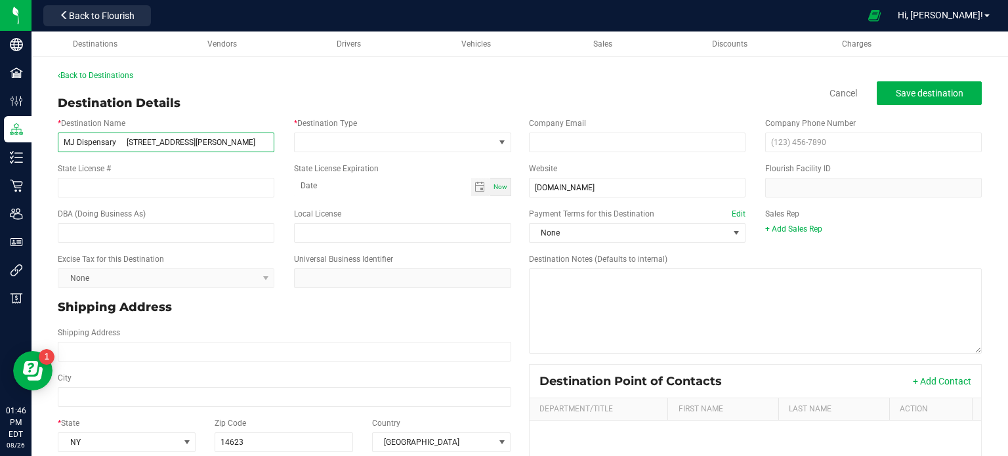
click at [242, 140] on input "MJ Dispensary [STREET_ADDRESS][PERSON_NAME]" at bounding box center [166, 143] width 217 height 20
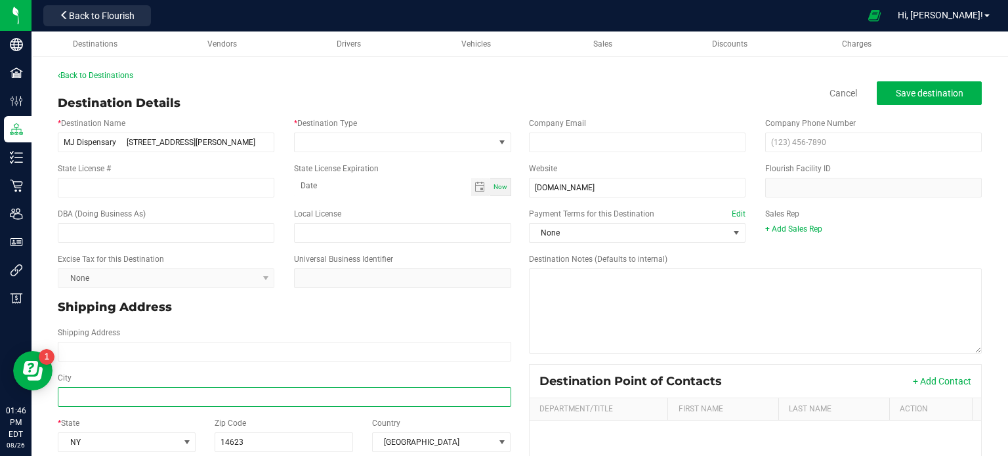
click at [181, 399] on input "City" at bounding box center [285, 397] width 454 height 20
paste input "[GEOGRAPHIC_DATA]"
type input "[GEOGRAPHIC_DATA]"
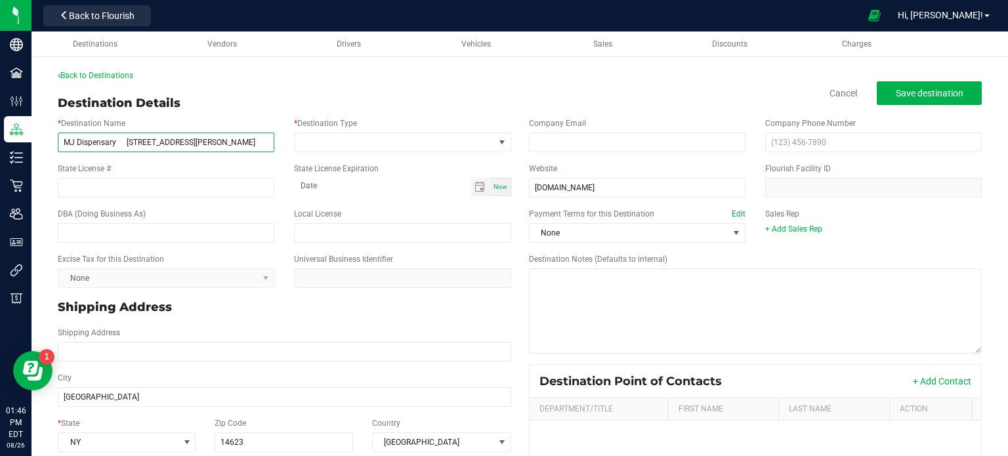
type input "[GEOGRAPHIC_DATA]"
click at [266, 142] on input "MJ Dispensary [STREET_ADDRESS][PERSON_NAME]" at bounding box center [166, 143] width 217 height 20
click at [236, 144] on input "MJ Dispensary [STREET_ADDRESS][PERSON_NAME]" at bounding box center [166, 143] width 217 height 20
drag, startPoint x: 226, startPoint y: 140, endPoint x: 121, endPoint y: 151, distance: 105.6
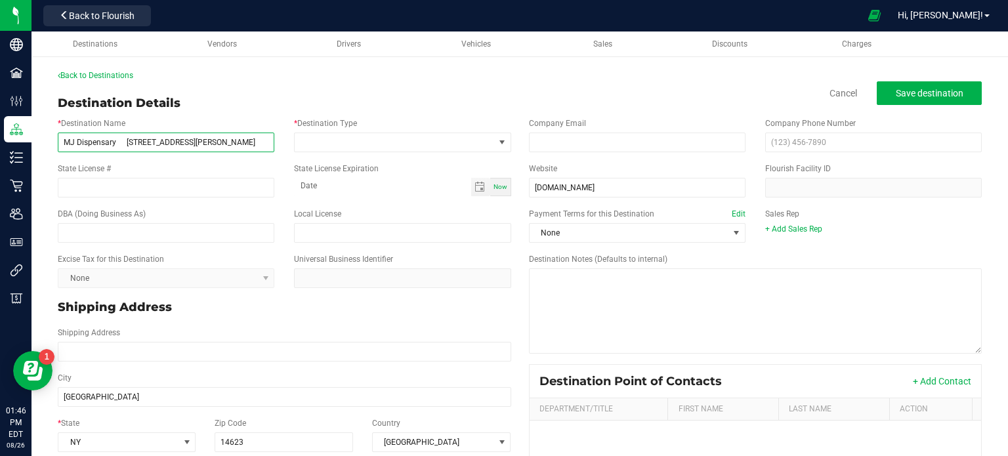
click at [121, 151] on input "MJ Dispensary [STREET_ADDRESS][PERSON_NAME]" at bounding box center [166, 143] width 217 height 20
type input "MJ Dispensary"
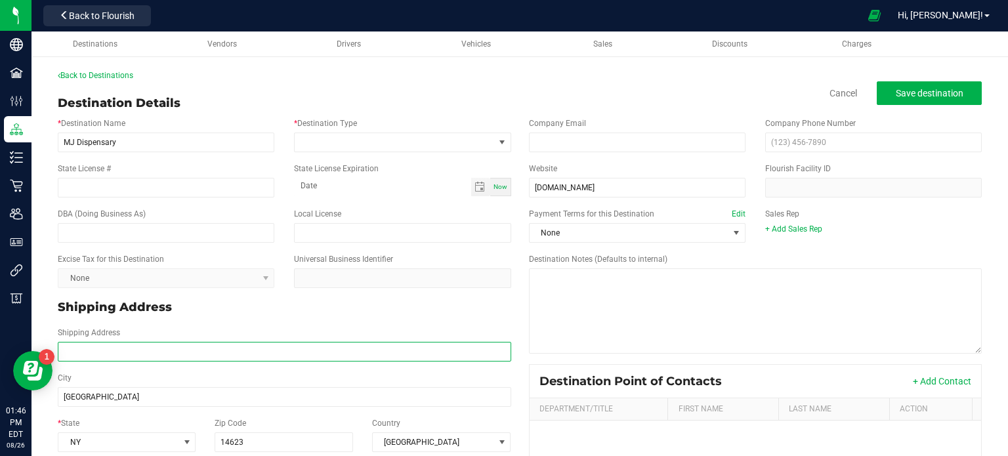
click at [118, 357] on input "Shipping Address" at bounding box center [285, 352] width 454 height 20
paste input "[STREET_ADDRESS][PERSON_NAME]"
type input "[STREET_ADDRESS][PERSON_NAME]"
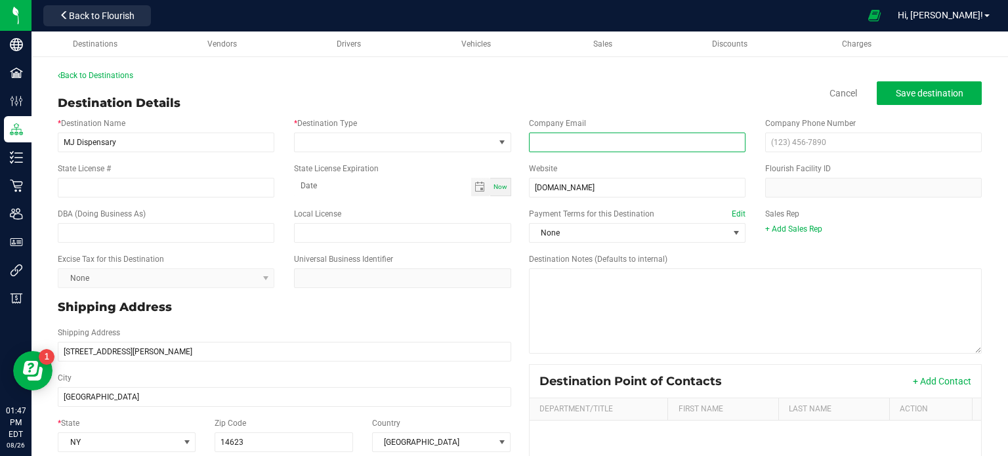
click at [614, 149] on input "email" at bounding box center [637, 143] width 217 height 20
paste input "[EMAIL_ADDRESS][DOMAIN_NAME]"
type input "[EMAIL_ADDRESS][DOMAIN_NAME]"
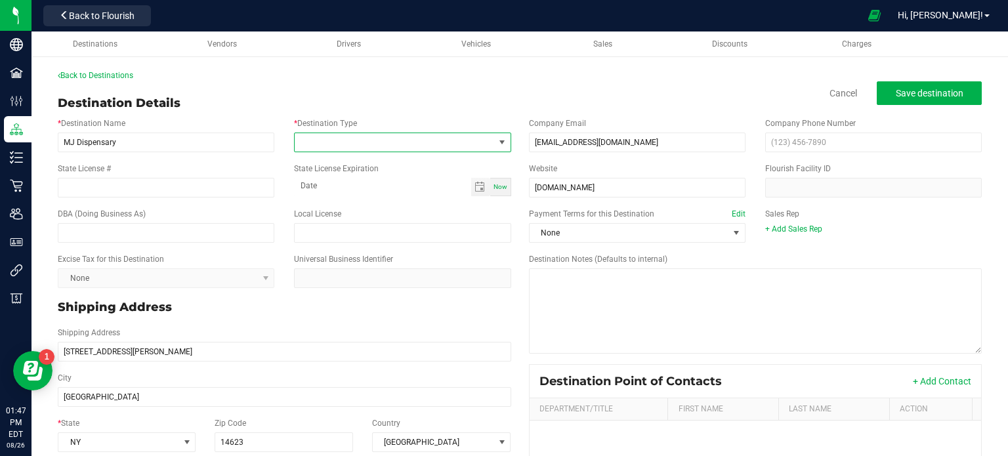
click at [423, 145] on span at bounding box center [394, 142] width 199 height 18
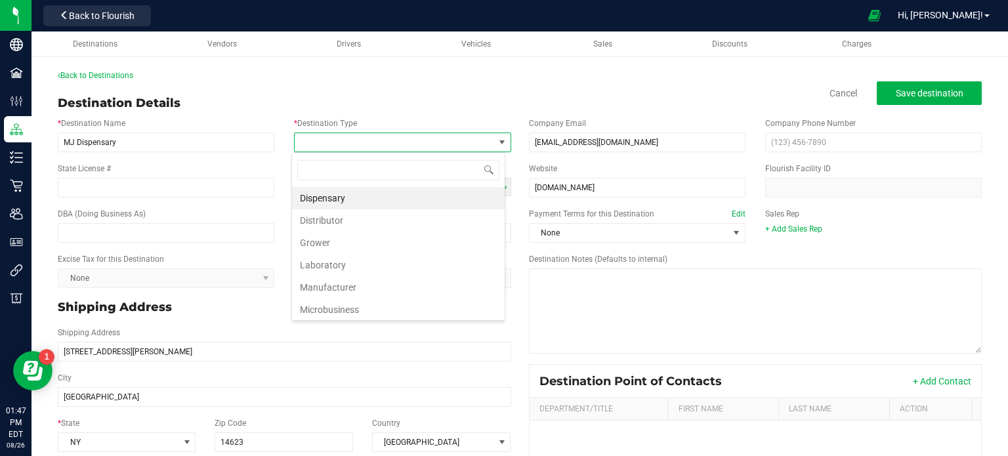
scroll to position [19, 214]
click at [442, 199] on li "Dispensary" at bounding box center [398, 198] width 213 height 22
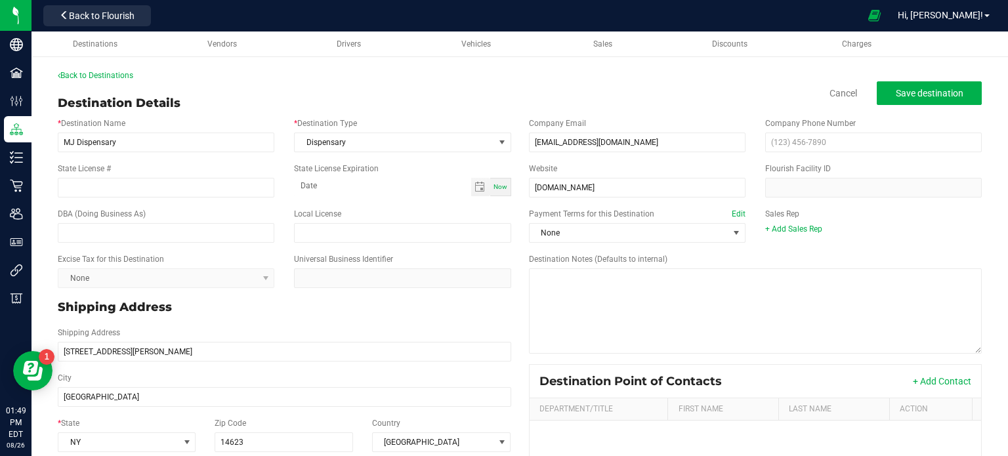
click at [885, 203] on div "Payment Terms for this Destination Edit None Sales Rep + Add Sales Rep" at bounding box center [755, 225] width 473 height 45
click at [861, 139] on input "text" at bounding box center [873, 143] width 217 height 20
paste input "(585) 222"
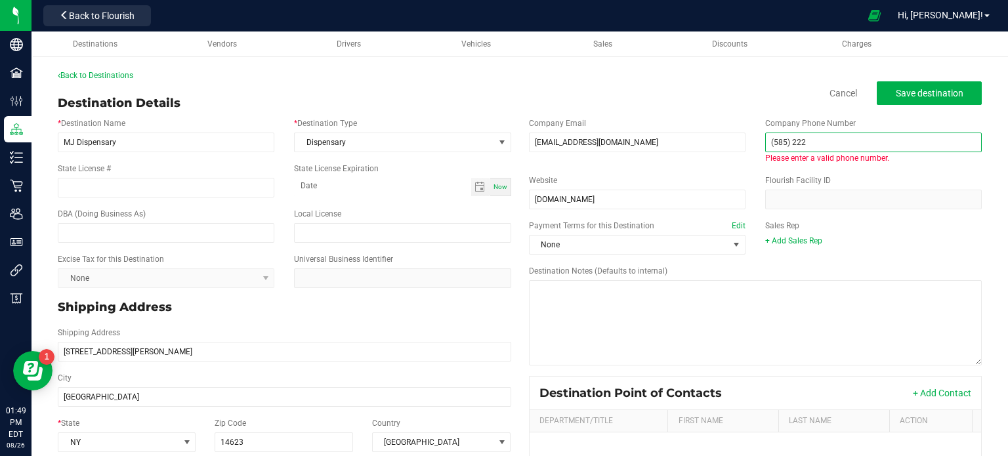
click at [861, 139] on input "(585) 222" at bounding box center [873, 143] width 217 height 20
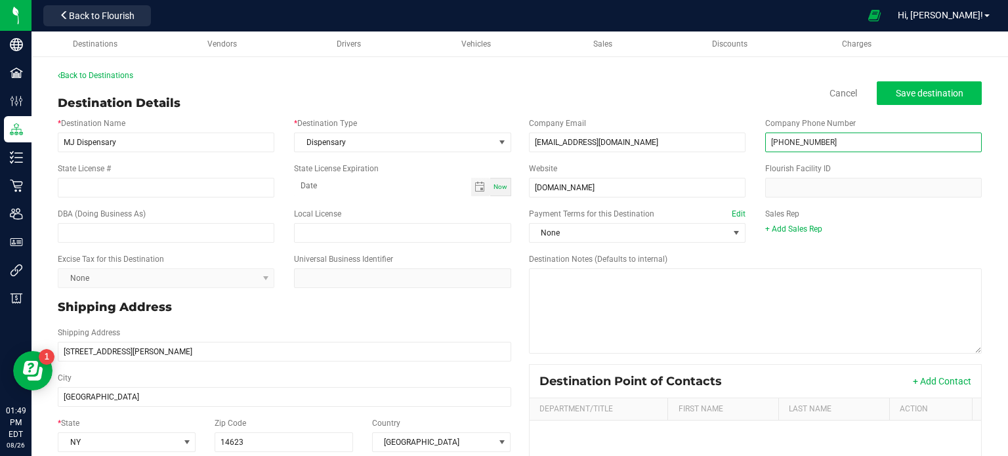
type input "[PHONE_NUMBER]"
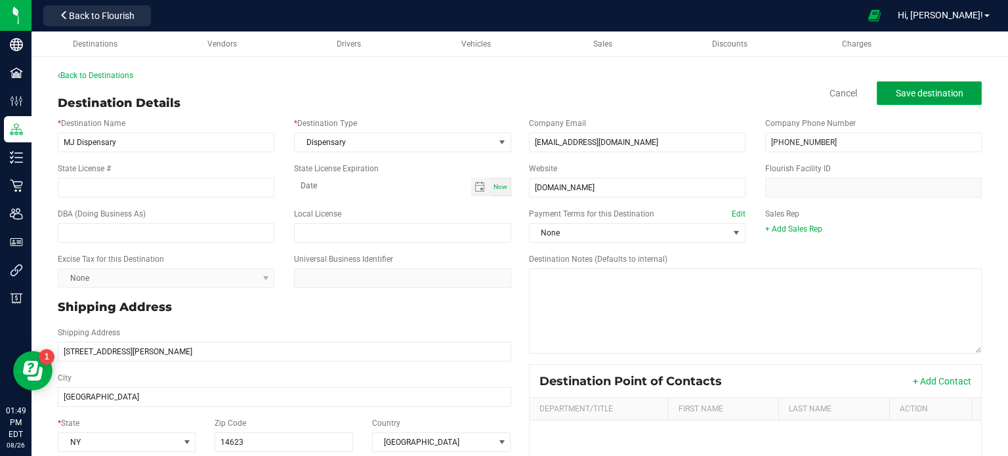
click at [940, 88] on span "Save destination" at bounding box center [930, 93] width 68 height 11
click at [96, 79] on link "Back to Destinations" at bounding box center [95, 75] width 75 height 9
